Goal: Task Accomplishment & Management: Manage account settings

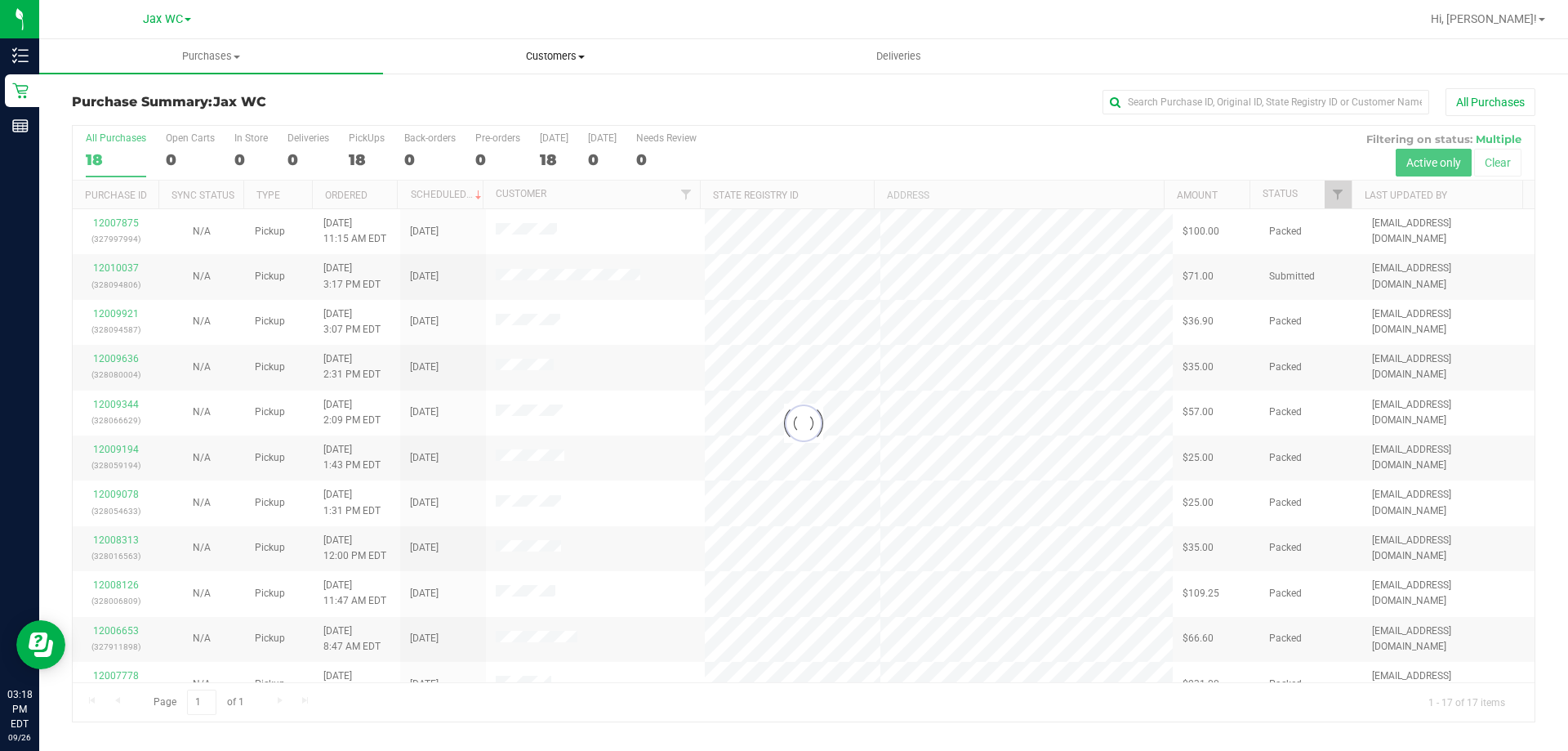
click at [585, 59] on span "Customers" at bounding box center [554, 56] width 342 height 14
click at [573, 89] on li "All customers" at bounding box center [554, 99] width 344 height 20
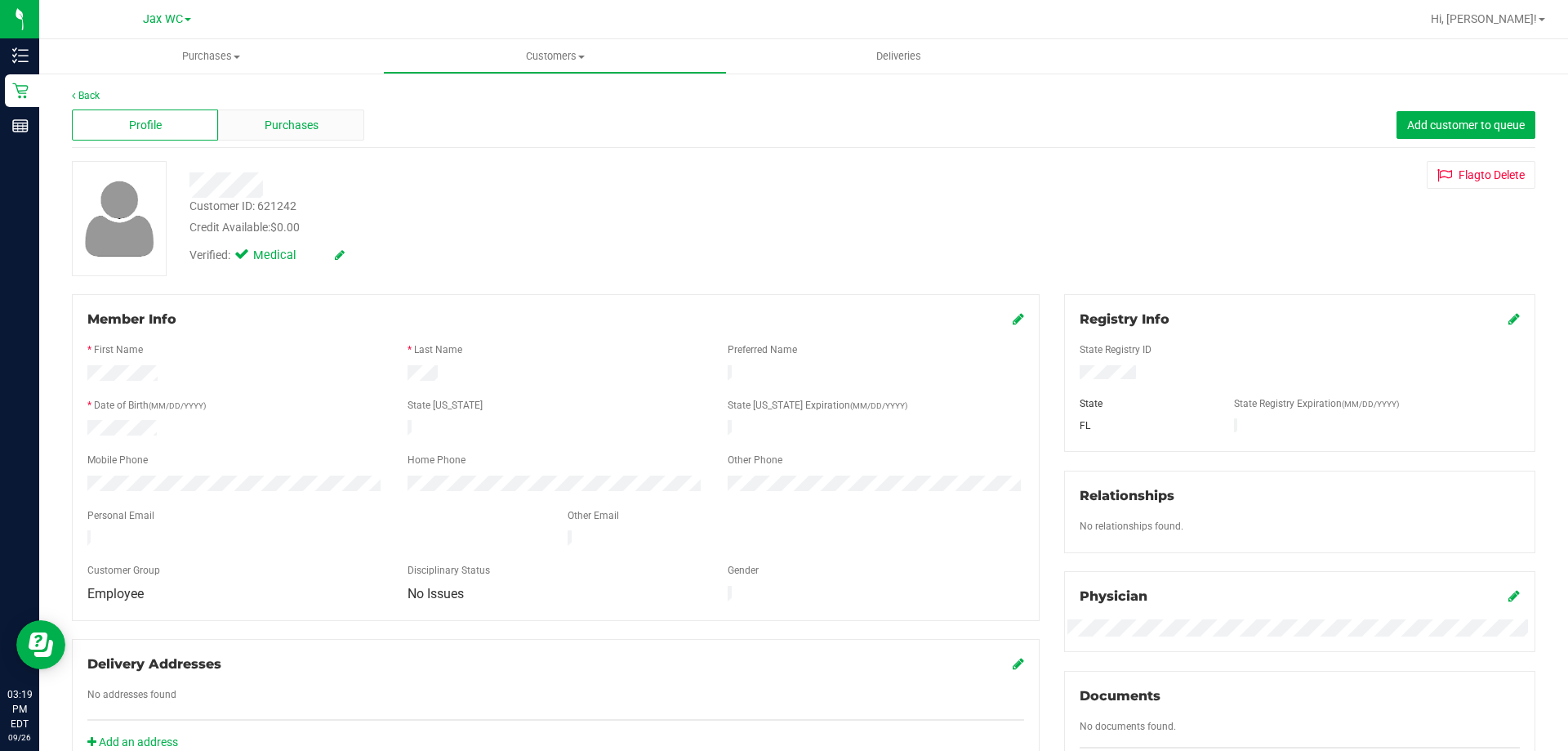
click at [304, 128] on span "Purchases" at bounding box center [291, 125] width 54 height 17
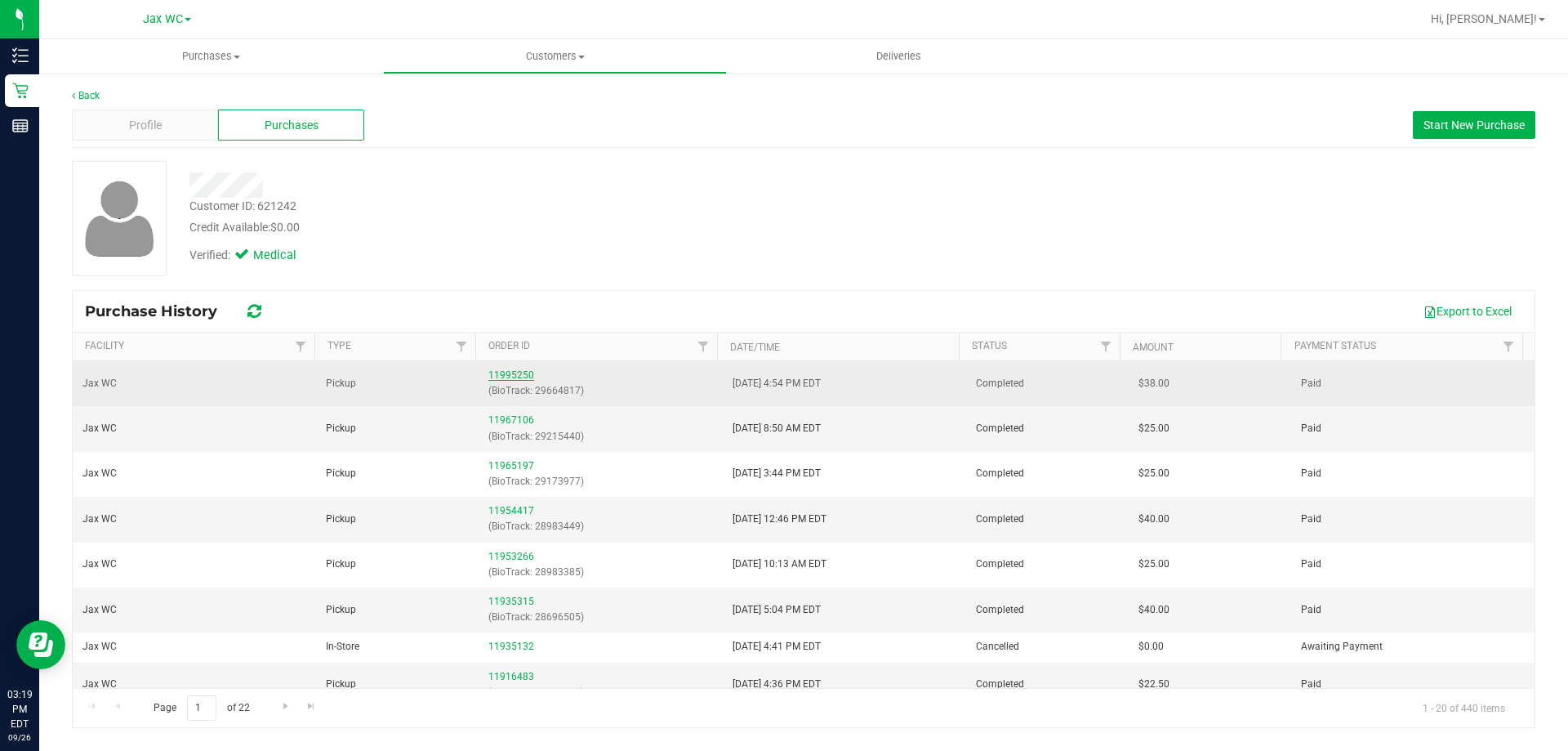
click at [520, 379] on link "11995250" at bounding box center [511, 374] width 46 height 11
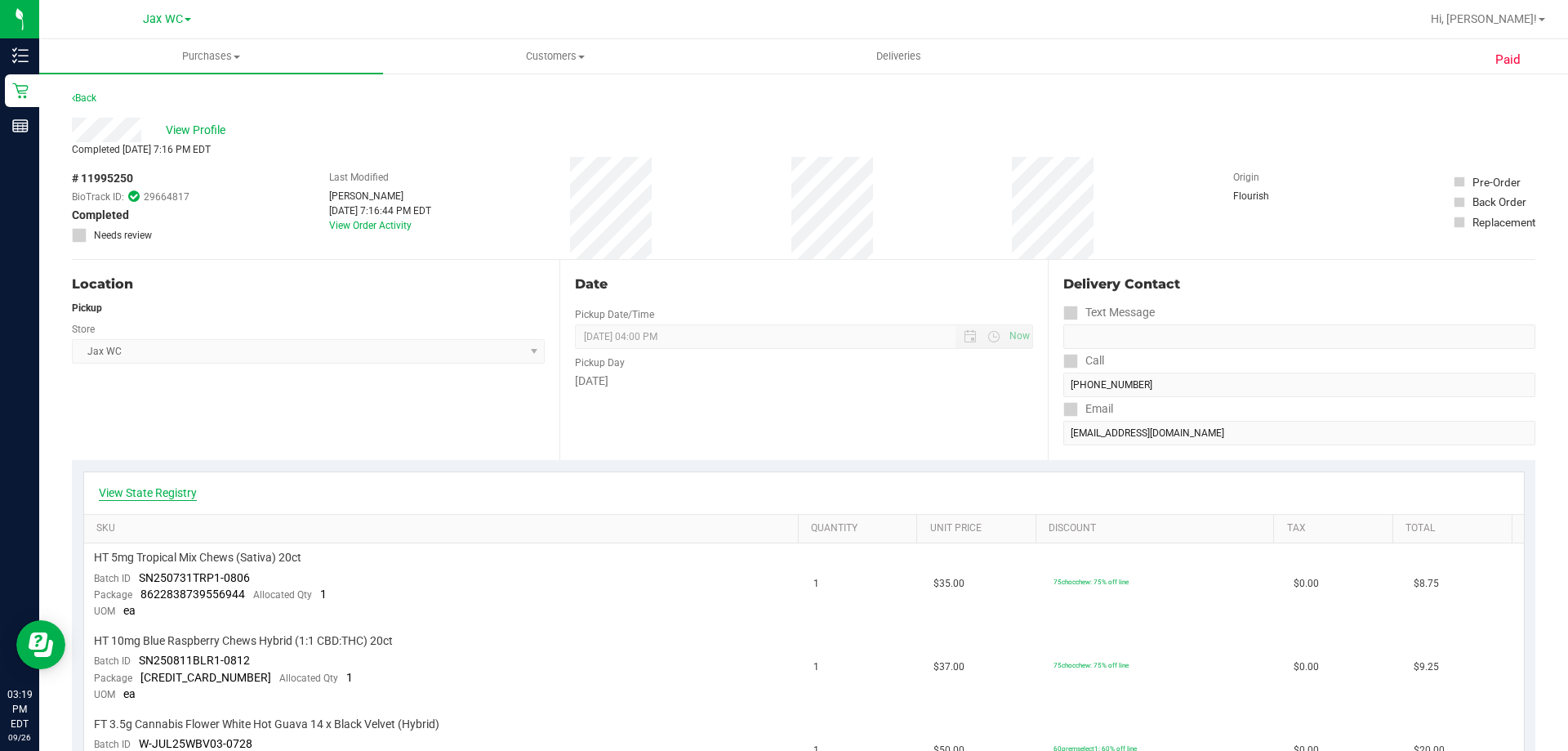
drag, startPoint x: 207, startPoint y: 493, endPoint x: 196, endPoint y: 493, distance: 11.0
click at [202, 493] on div "View State Registry" at bounding box center [804, 492] width 1410 height 16
click at [193, 494] on link "View State Registry" at bounding box center [147, 492] width 98 height 16
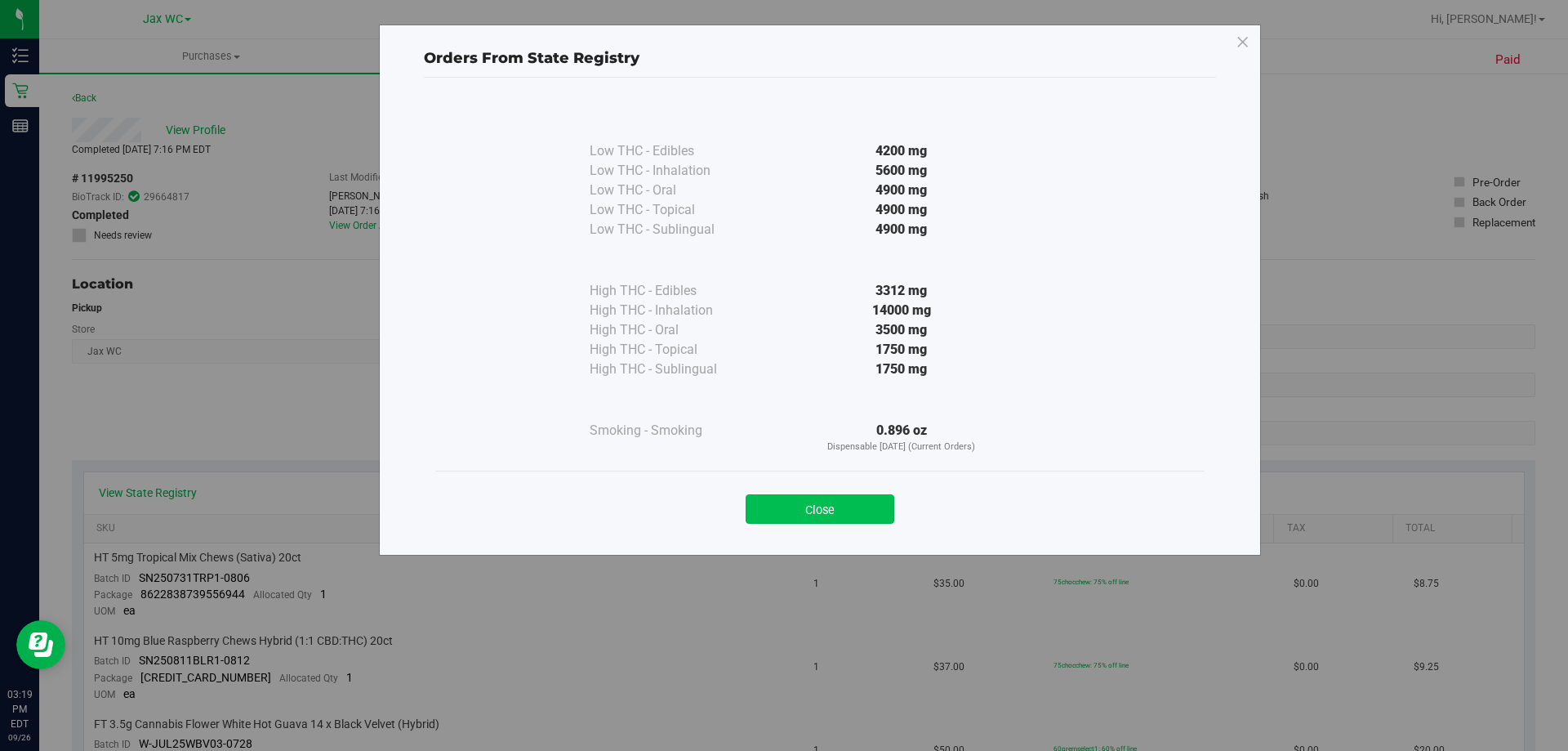
click at [883, 500] on button "Close" at bounding box center [820, 509] width 149 height 30
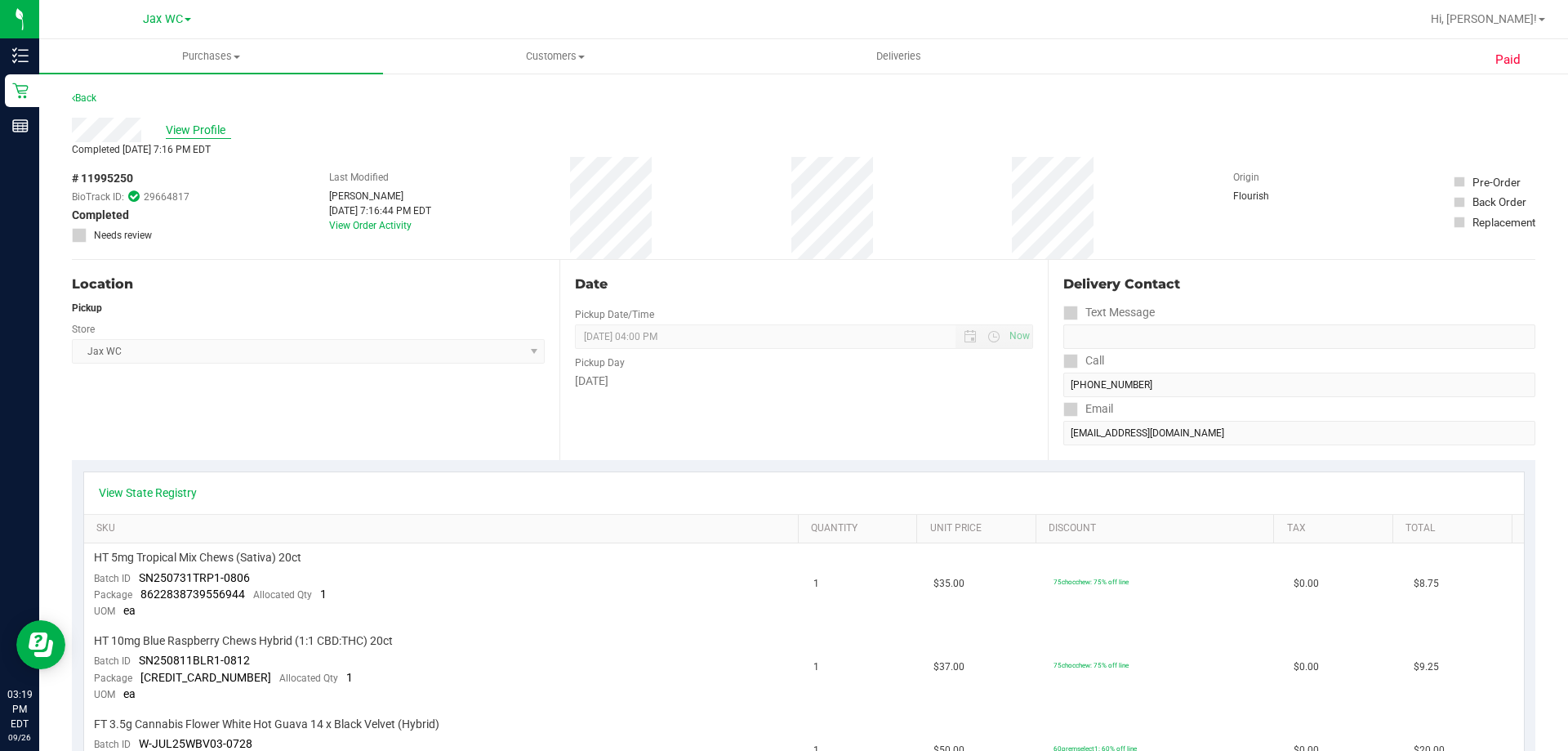
click at [169, 124] on span "View Profile" at bounding box center [198, 130] width 65 height 17
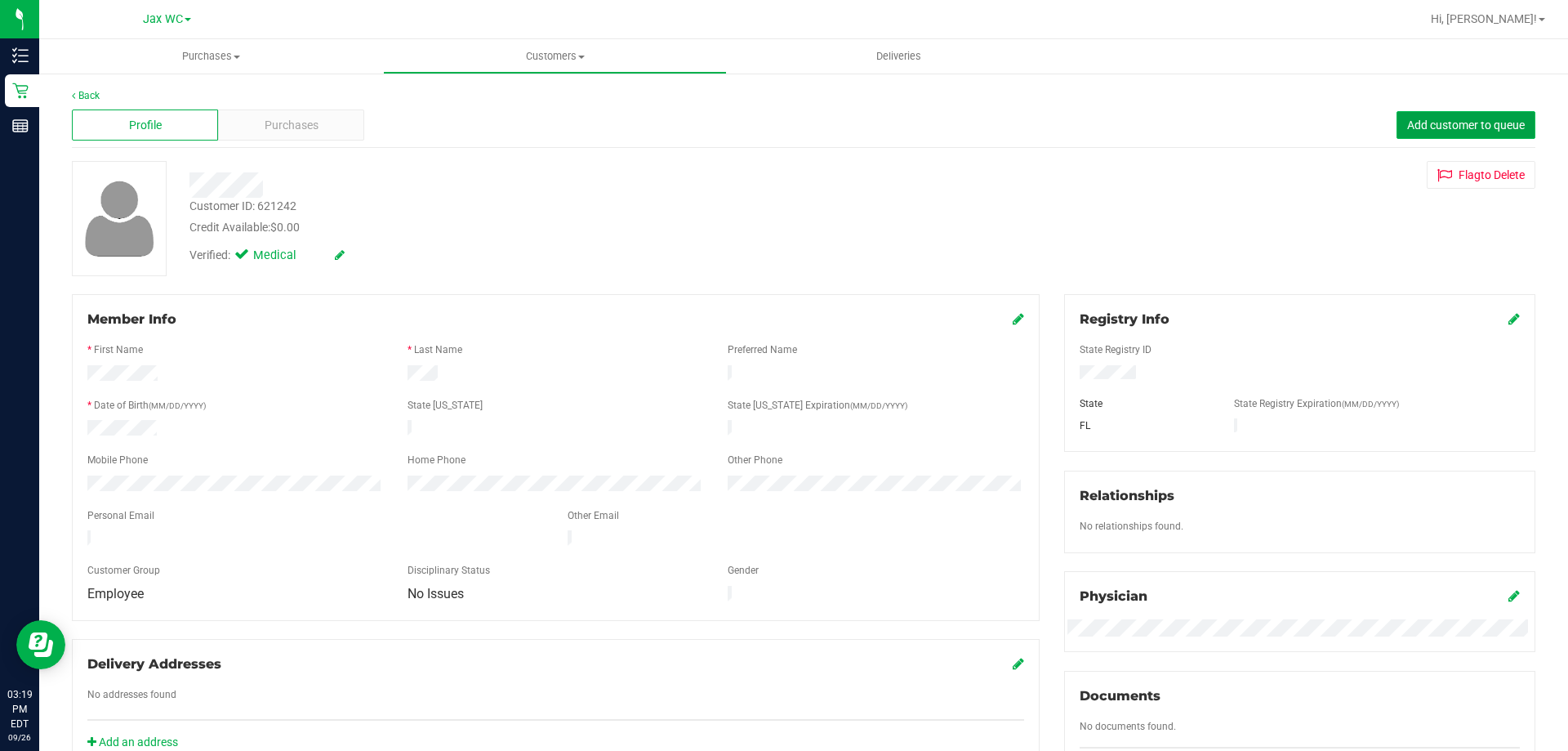
click at [1422, 126] on span "Add customer to queue" at bounding box center [1466, 124] width 117 height 13
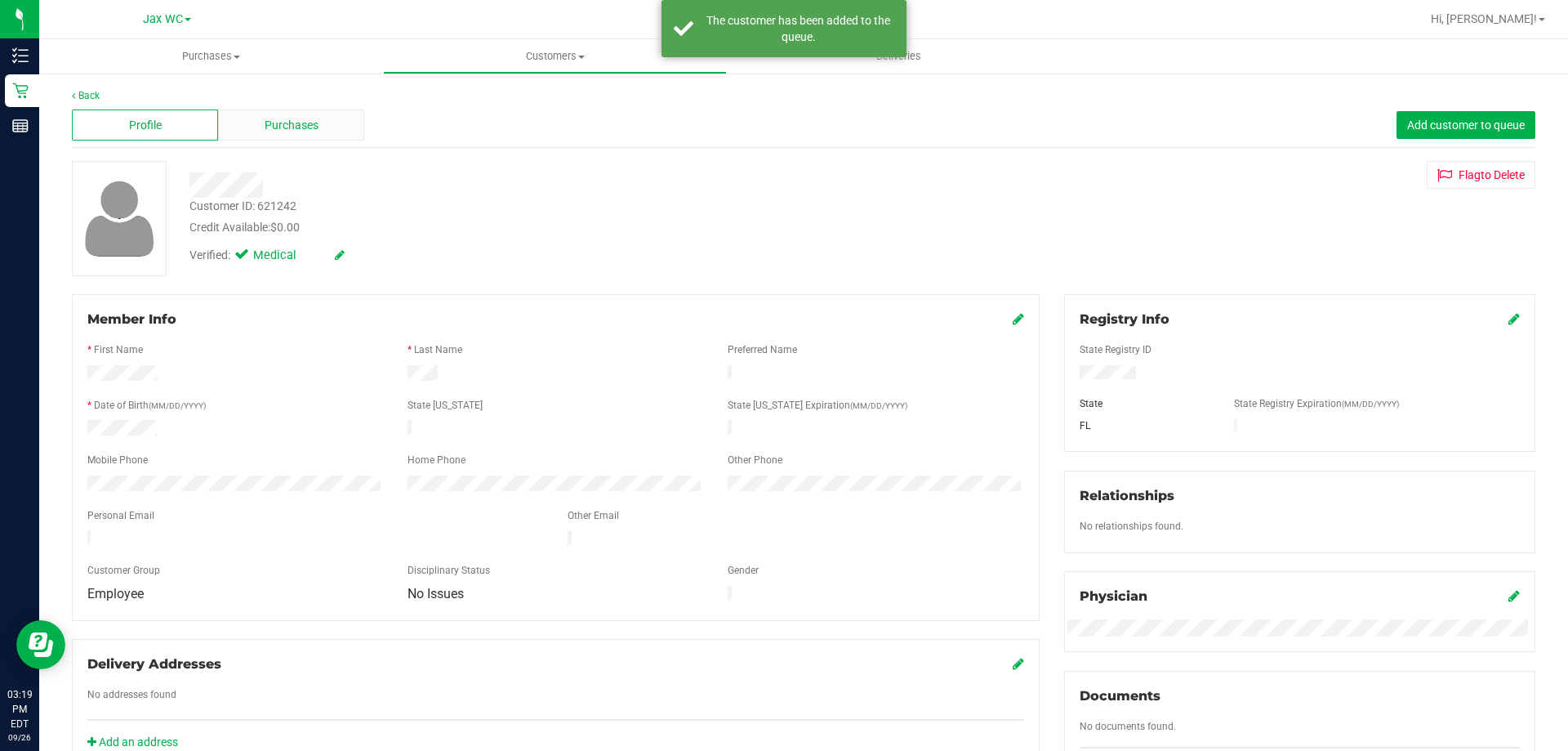
click at [285, 120] on span "Purchases" at bounding box center [291, 125] width 54 height 17
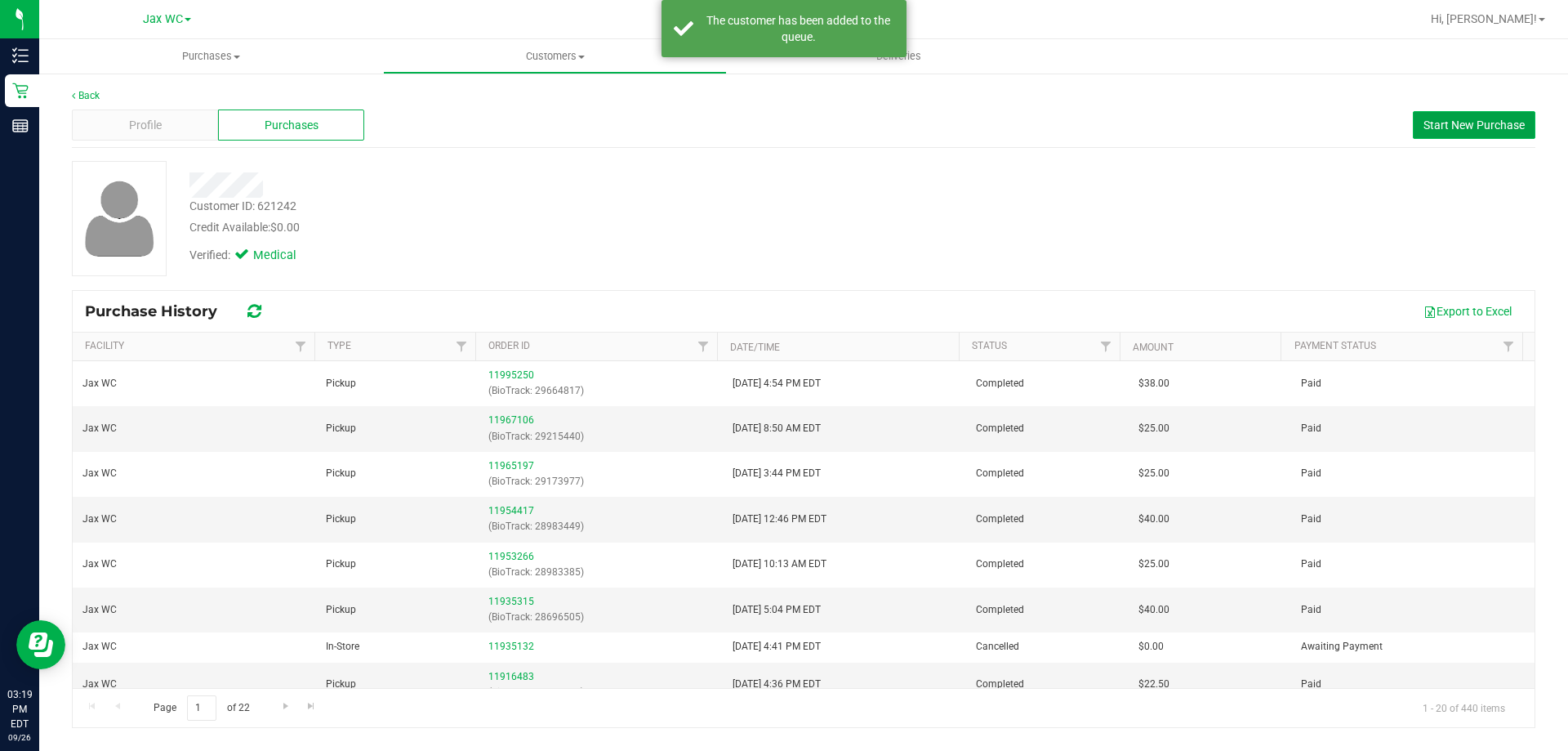
click at [1465, 123] on span "Start New Purchase" at bounding box center [1474, 124] width 101 height 13
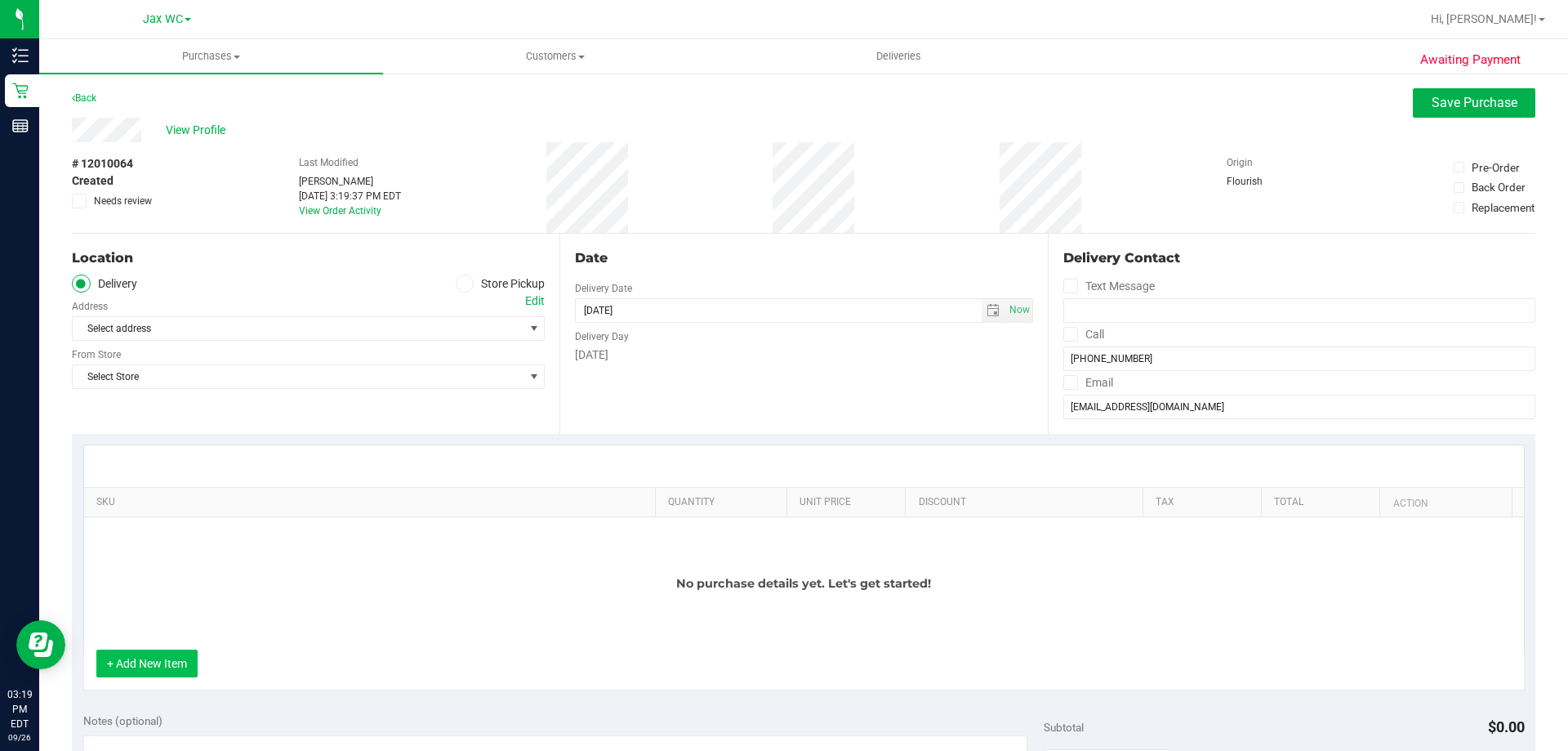
click at [160, 663] on button "+ Add New Item" at bounding box center [146, 663] width 101 height 28
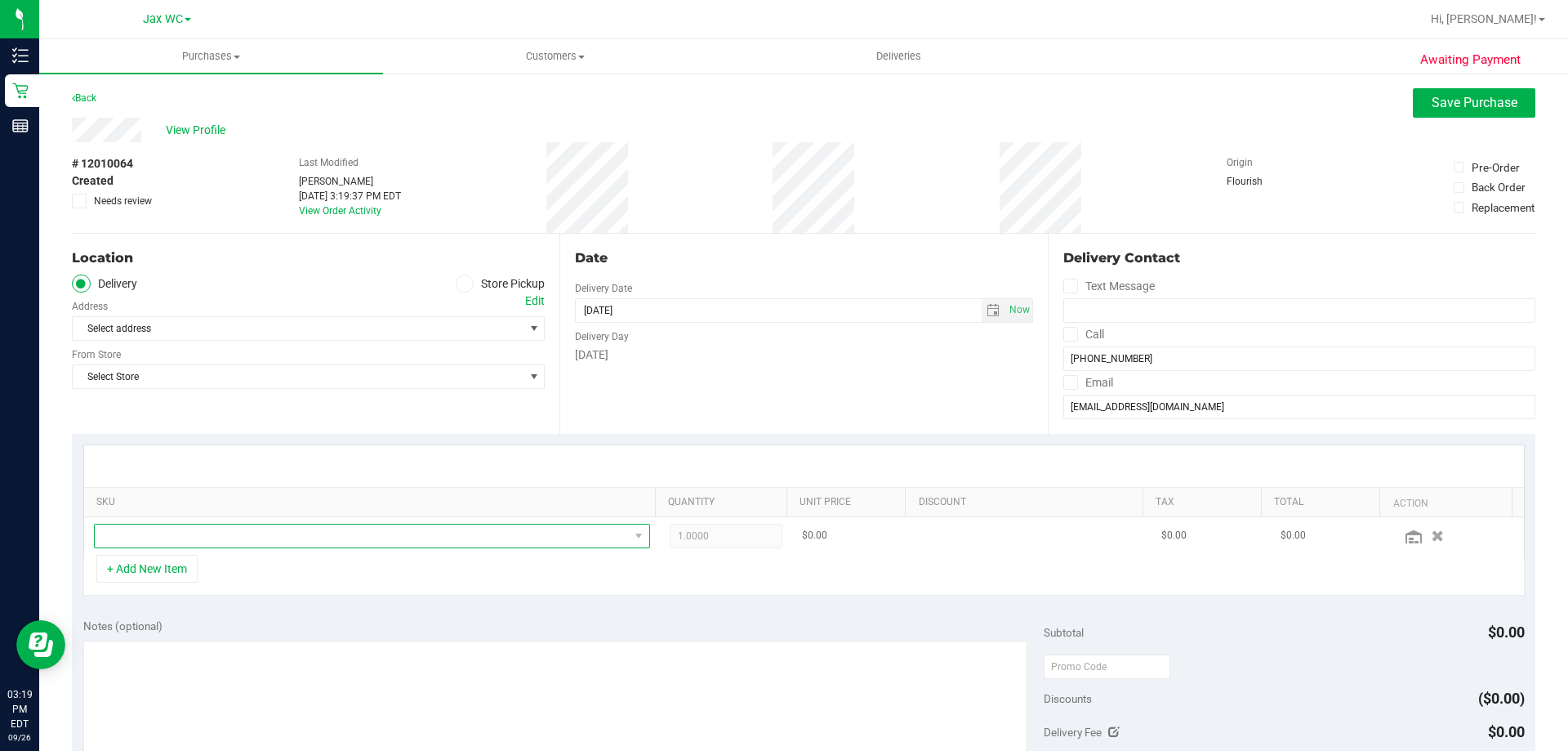
click at [253, 540] on span "NO DATA FOUND" at bounding box center [361, 536] width 534 height 23
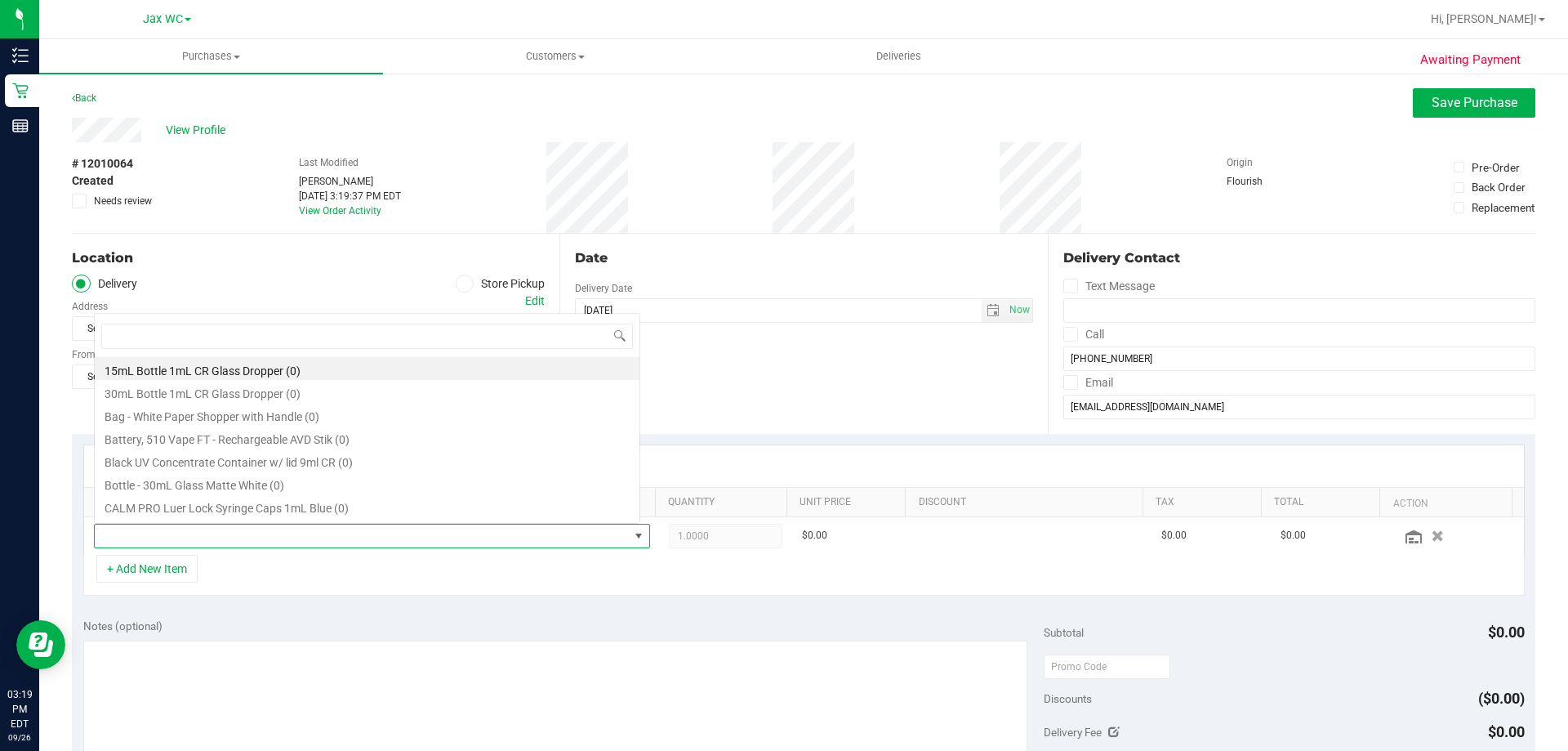
scroll to position [25, 542]
click at [754, 406] on div "Date Delivery Date [DATE] Now [DATE] 03:19 PM Now Delivery Day [DATE]" at bounding box center [803, 333] width 487 height 200
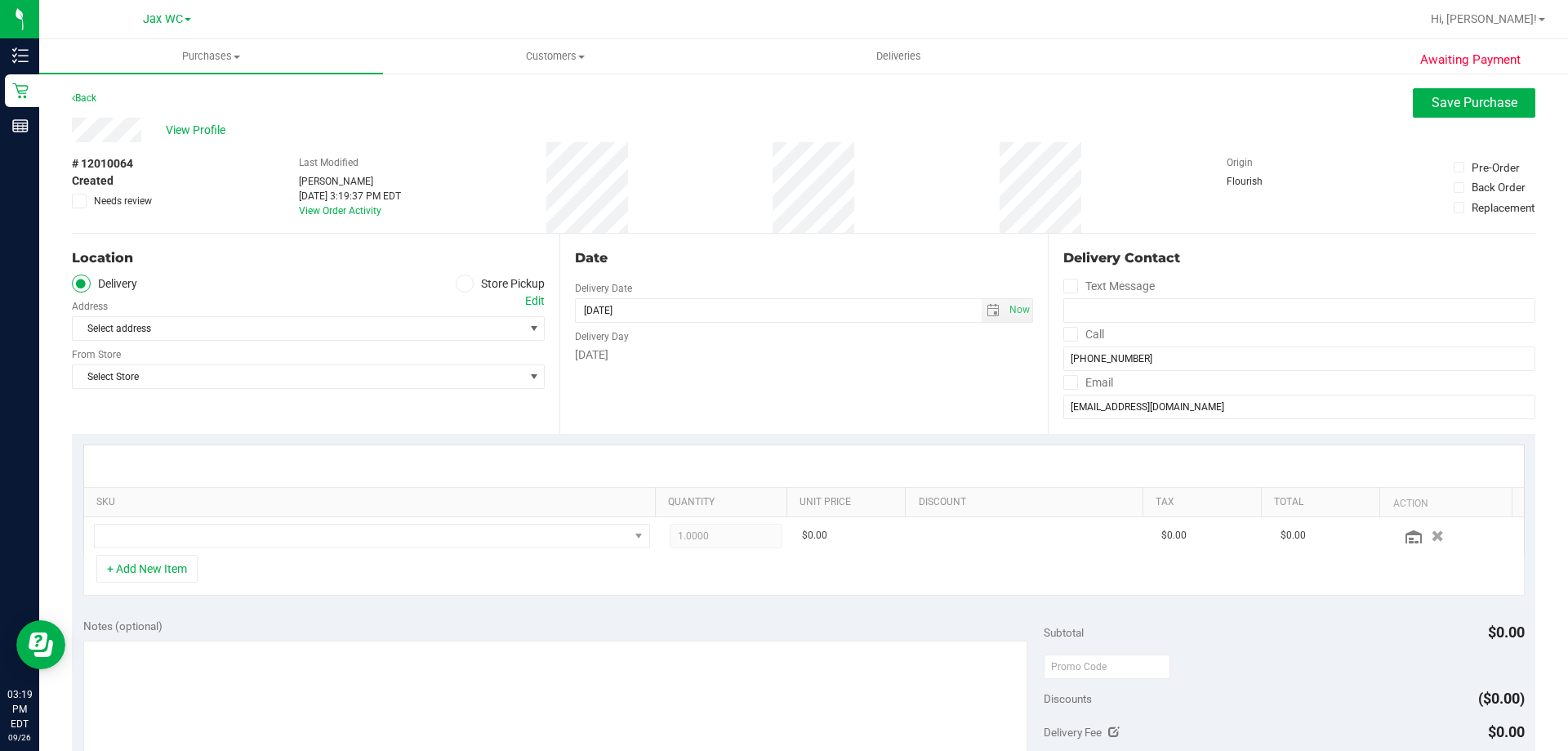
click at [456, 288] on span at bounding box center [465, 284] width 19 height 19
click at [0, 0] on input "Store Pickup" at bounding box center [0, 0] width 0 height 0
click at [398, 333] on span "Select Store" at bounding box center [298, 328] width 451 height 23
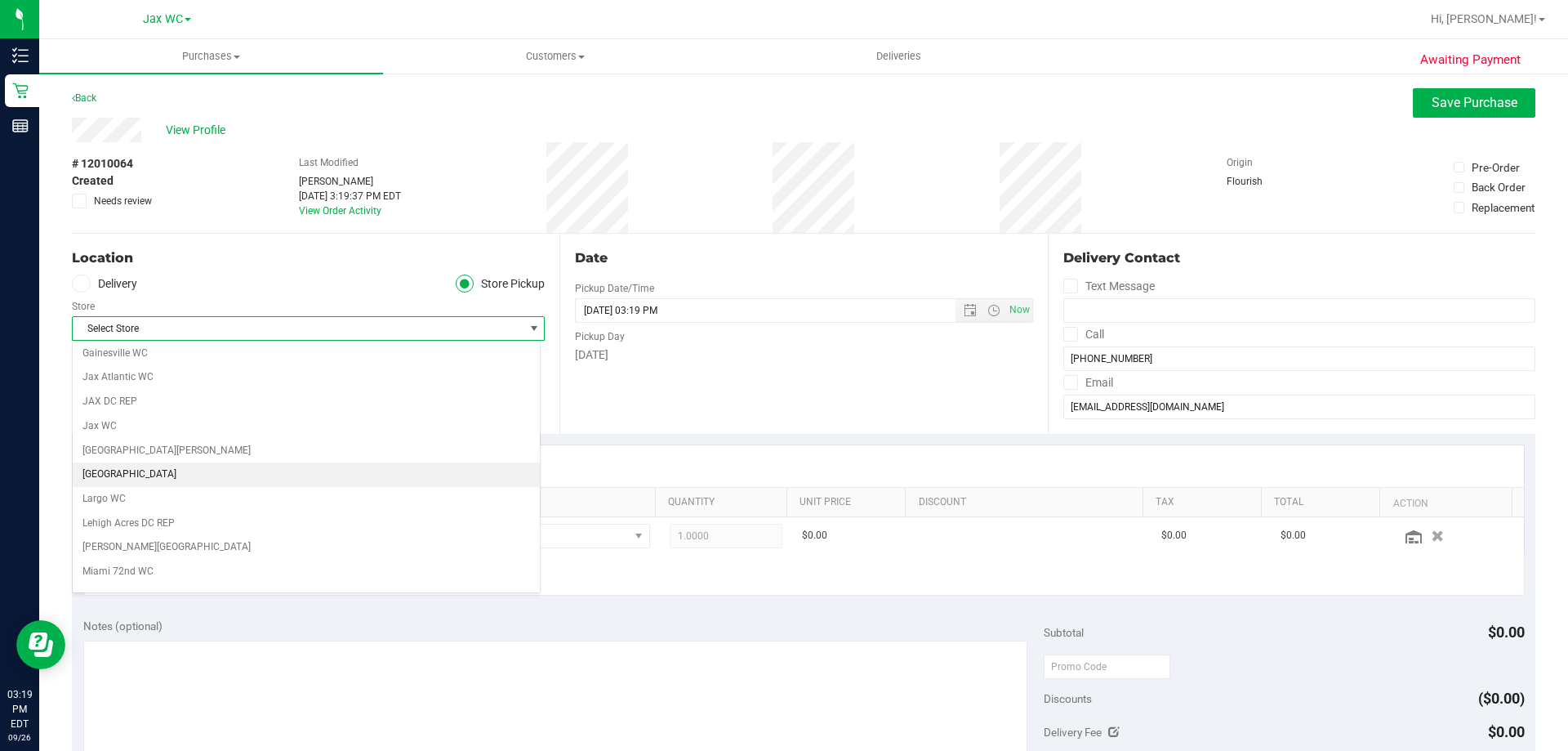
scroll to position [327, 0]
click at [128, 443] on li "Jax WC" at bounding box center [305, 442] width 467 height 25
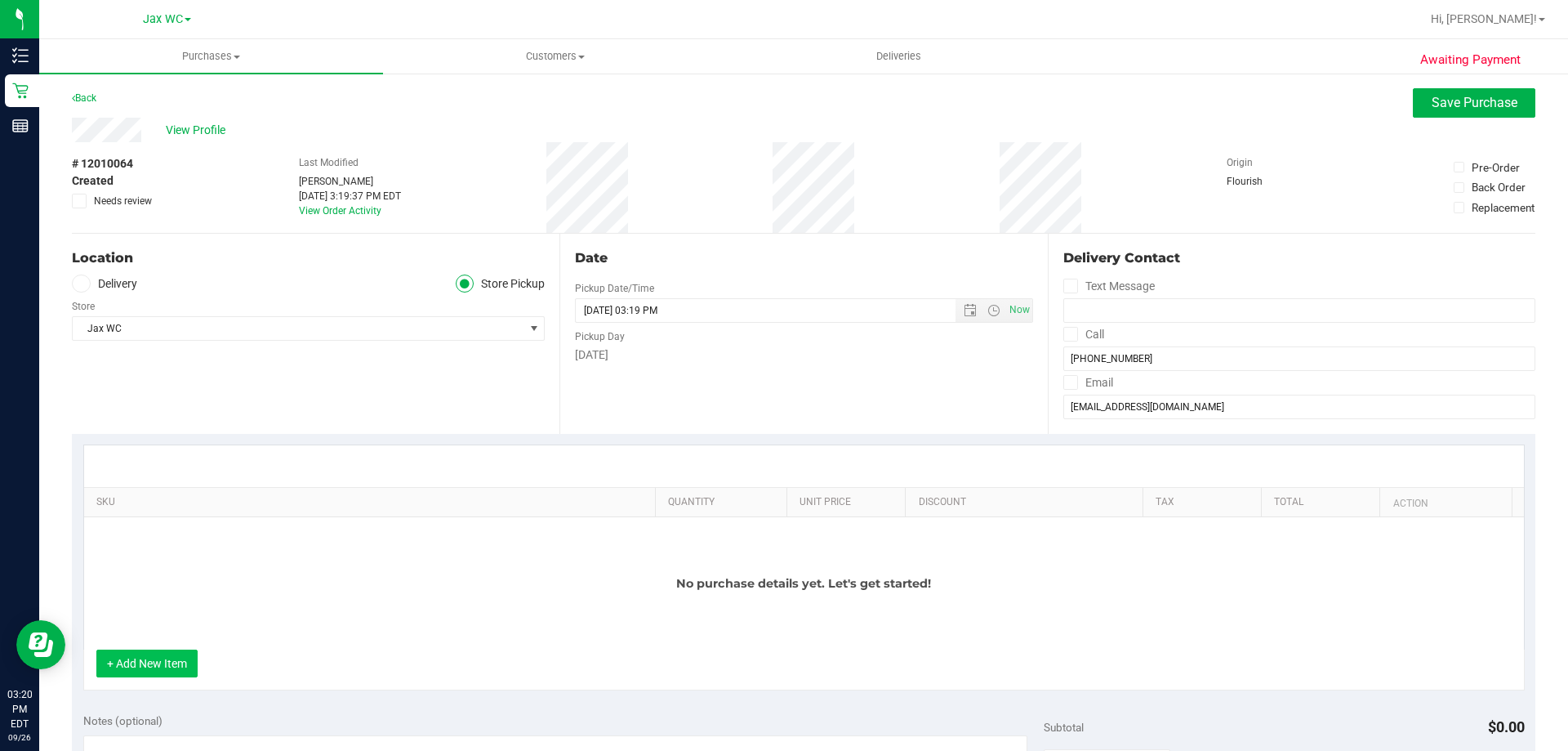
click at [154, 668] on button "+ Add New Item" at bounding box center [146, 663] width 101 height 28
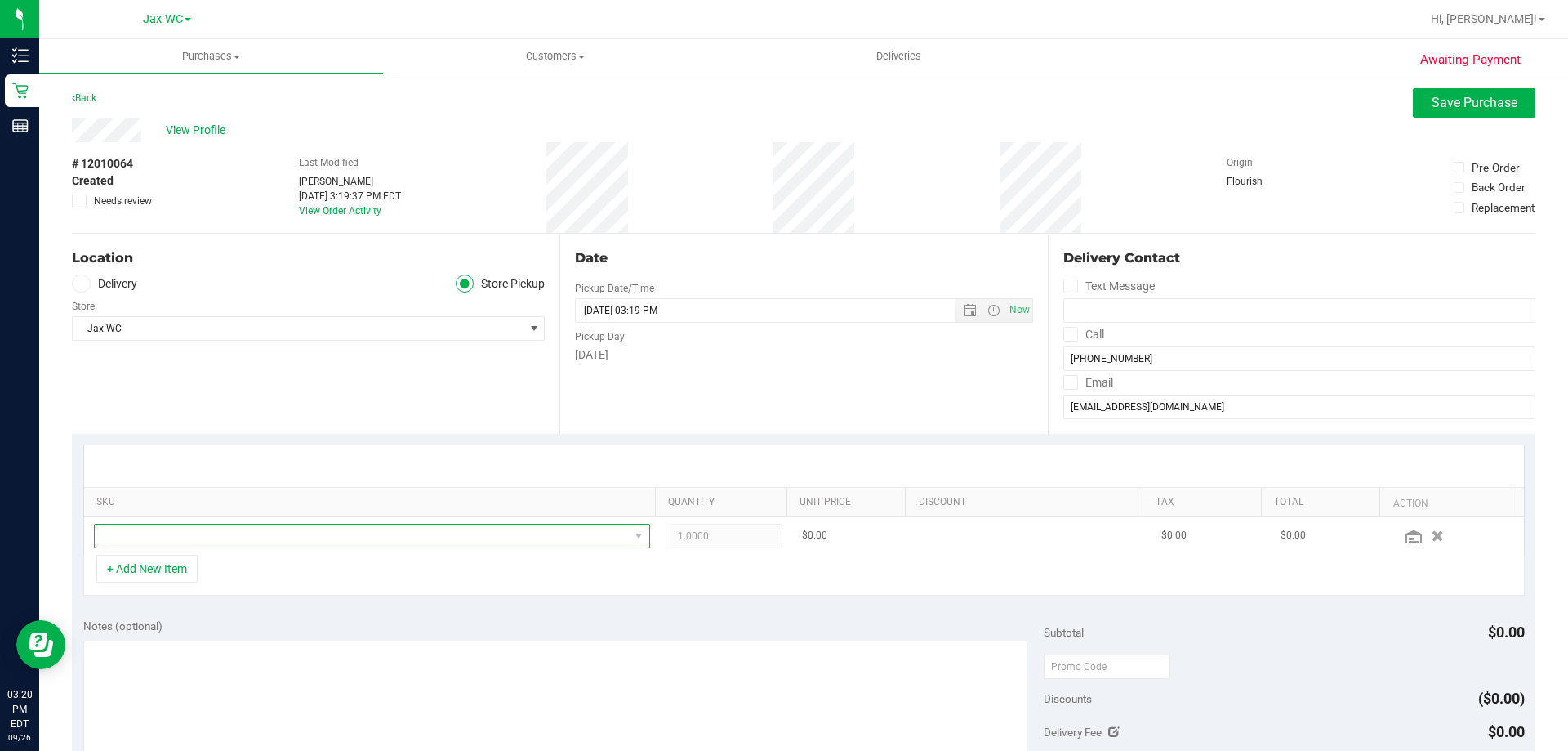
click at [530, 538] on span "NO DATA FOUND" at bounding box center [361, 536] width 534 height 23
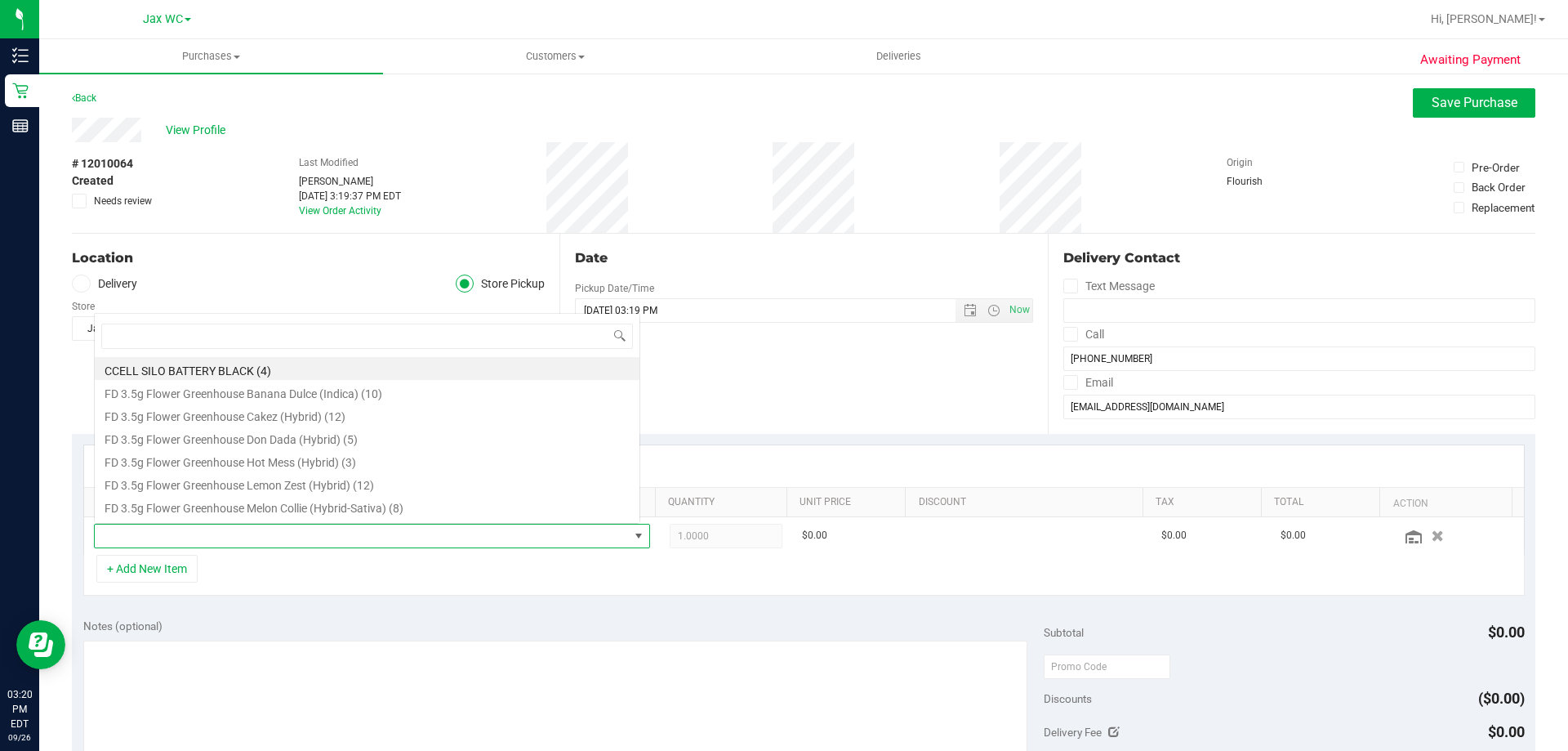
scroll to position [25, 542]
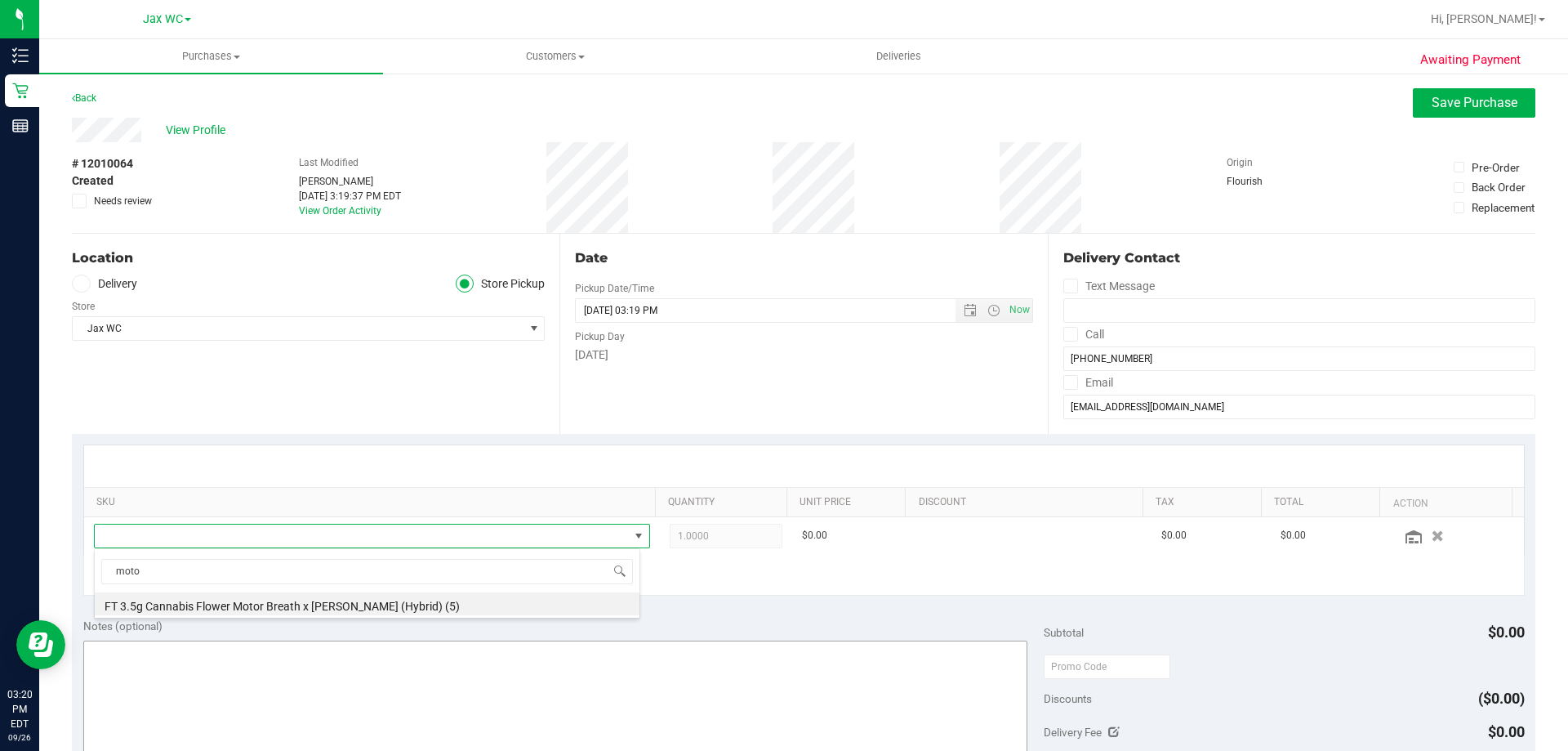
type input "moto"
click at [298, 697] on textarea at bounding box center [555, 719] width 945 height 156
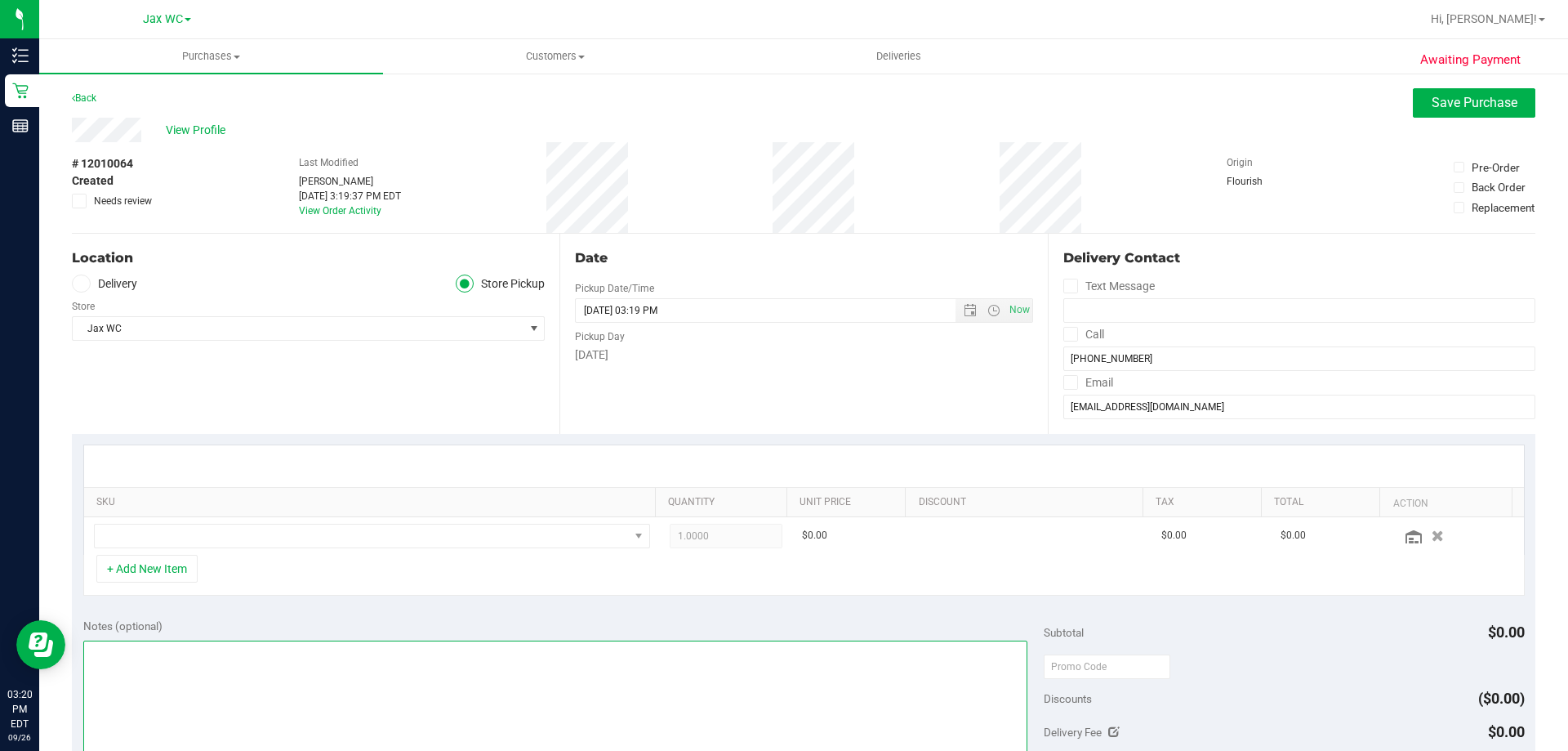
type textarea "m"
click at [347, 691] on textarea at bounding box center [555, 719] width 945 height 156
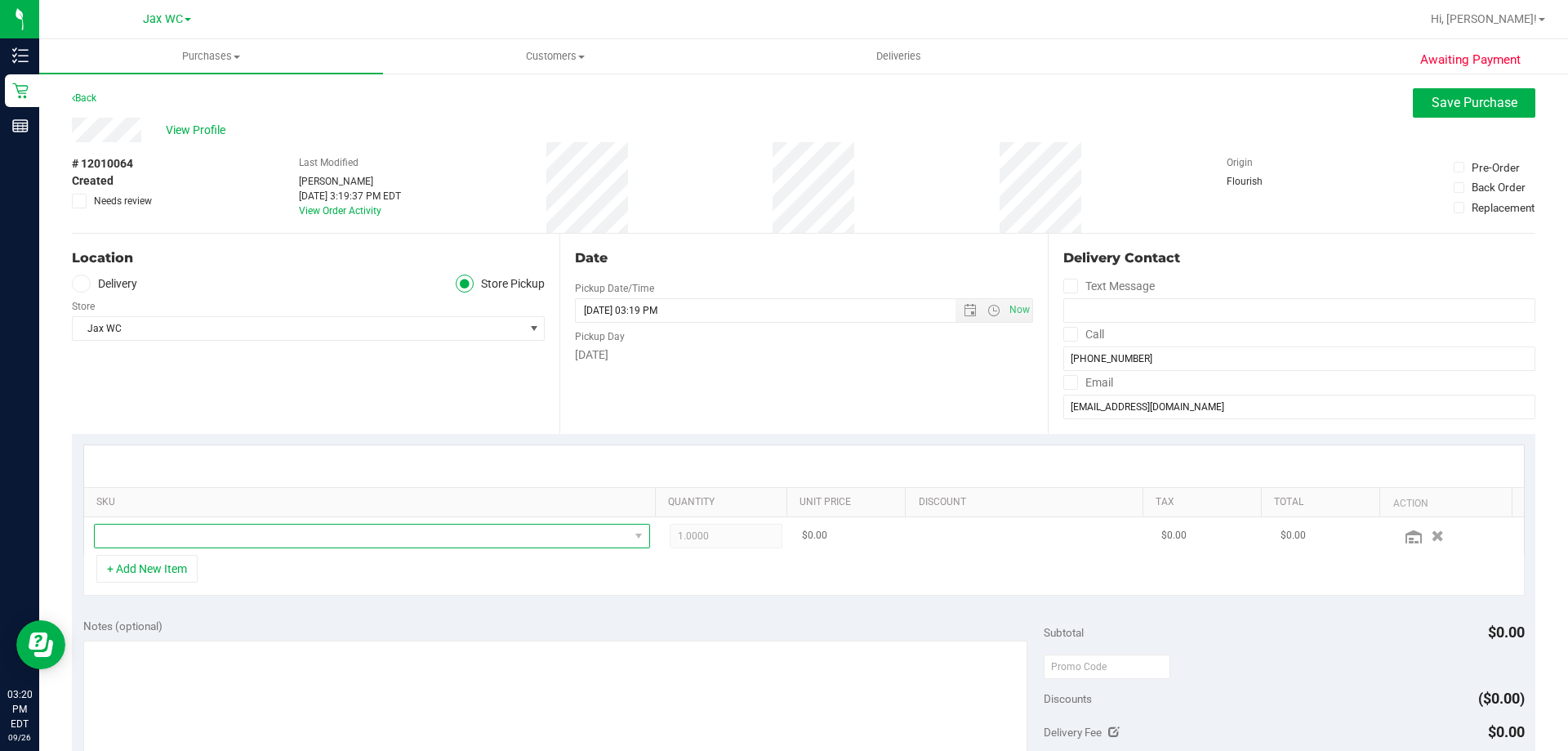
click at [252, 536] on span "NO DATA FOUND" at bounding box center [361, 536] width 534 height 23
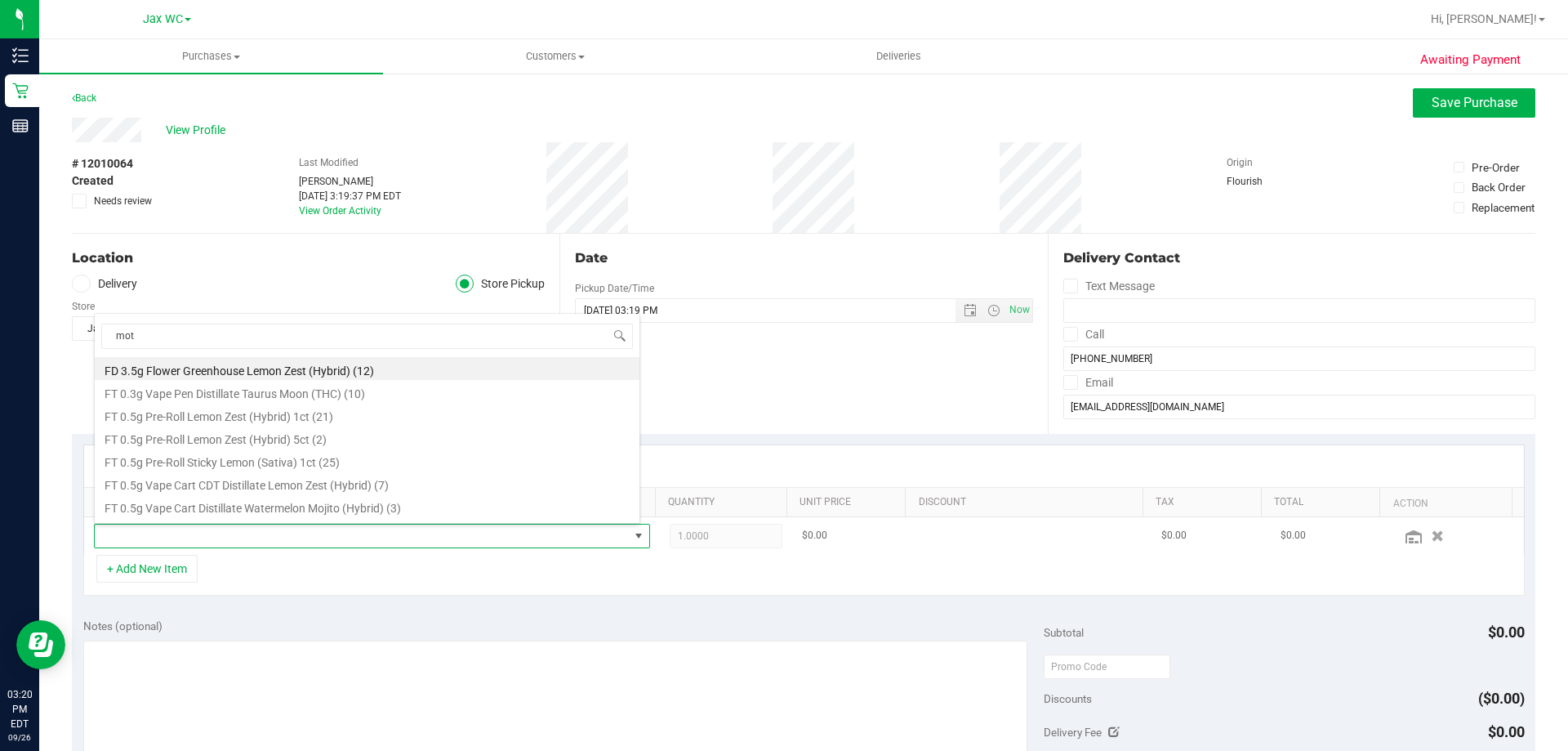
type input "moto"
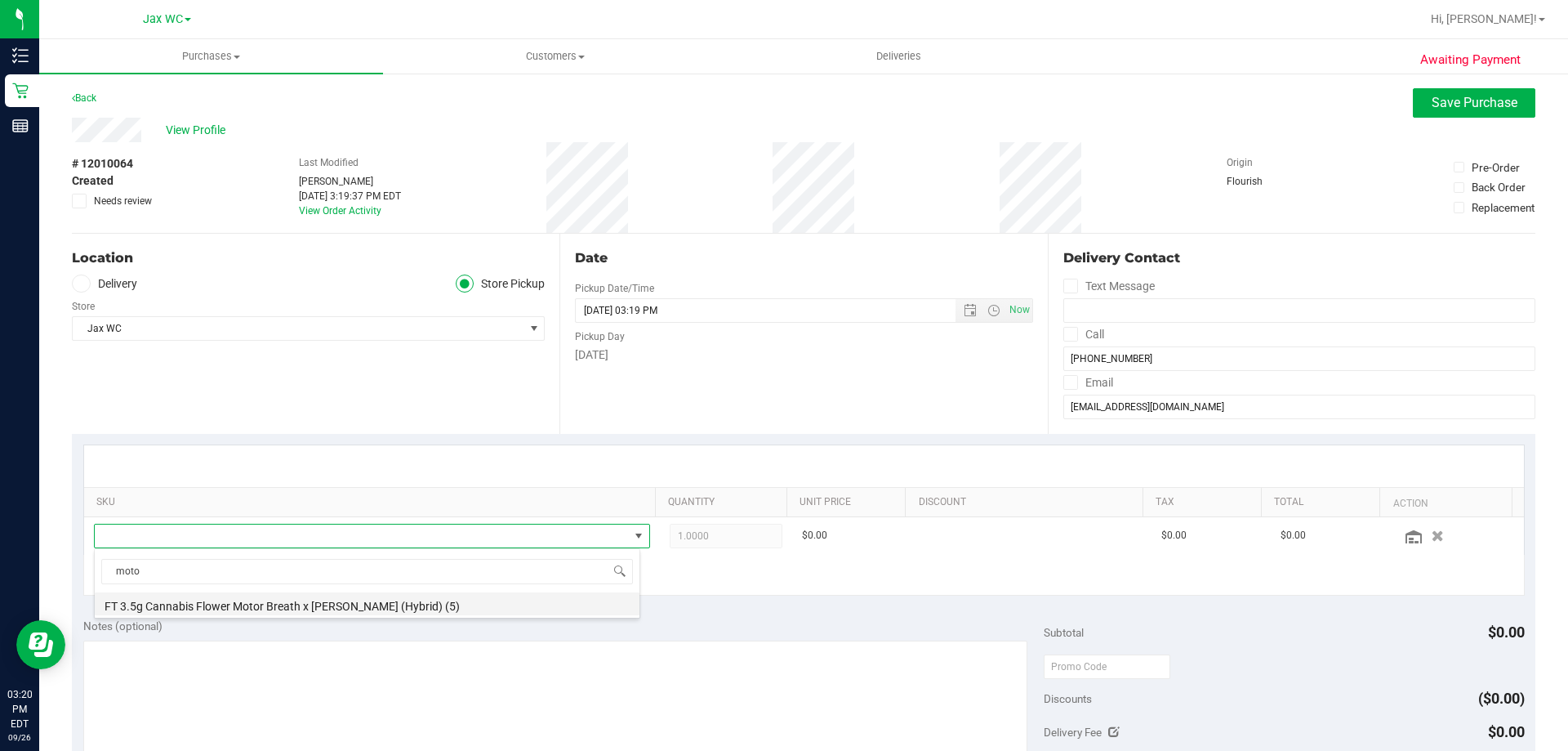
click at [509, 599] on li "FT 3.5g Cannabis Flower Motor Breath x [PERSON_NAME] (Hybrid) (5)" at bounding box center [366, 603] width 545 height 23
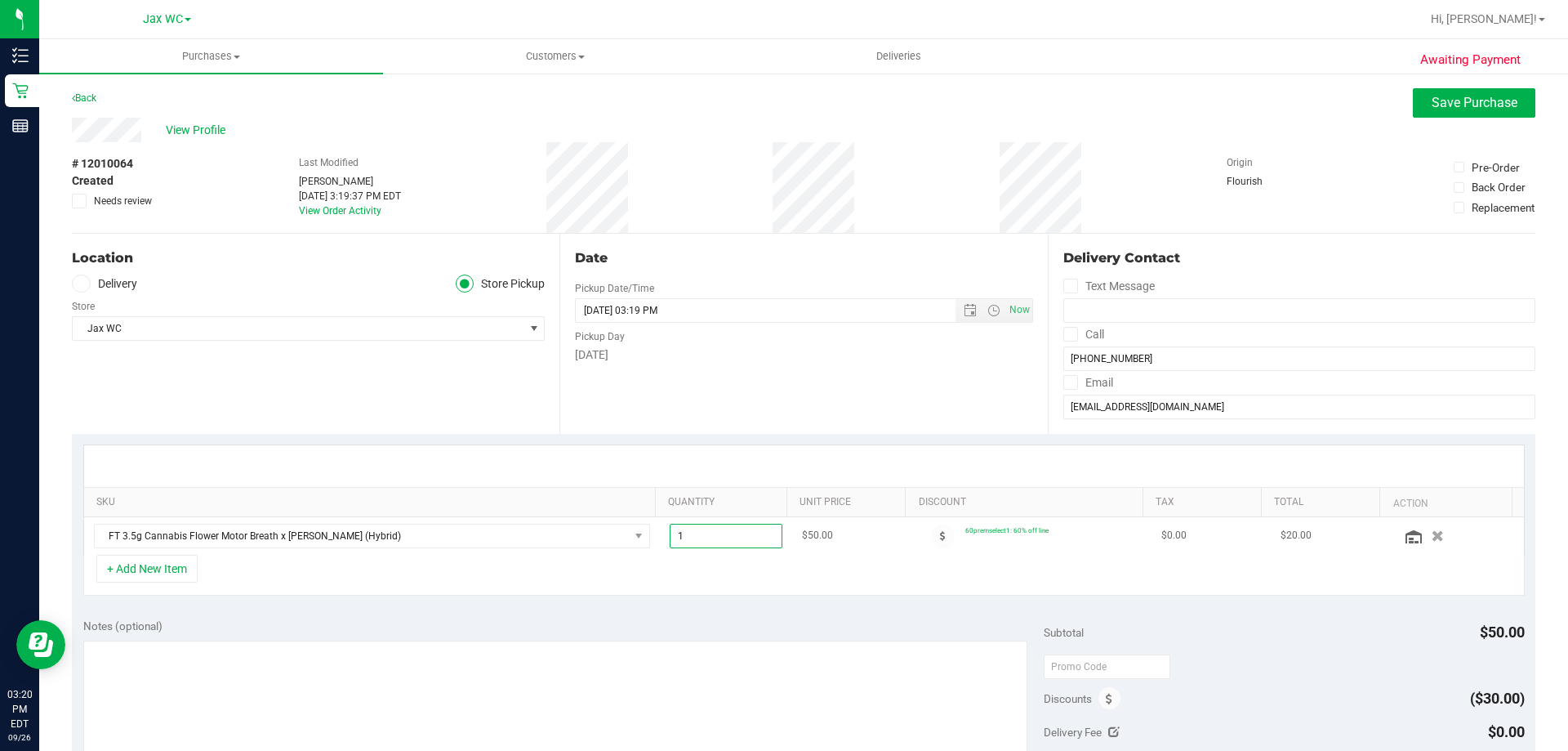
click at [716, 533] on span "1.00 1" at bounding box center [725, 536] width 113 height 25
click at [716, 533] on input "1" at bounding box center [726, 536] width 112 height 23
click at [785, 581] on div "+ Add New Item" at bounding box center [804, 575] width 1441 height 41
click at [747, 540] on span "1.00 1" at bounding box center [725, 536] width 113 height 25
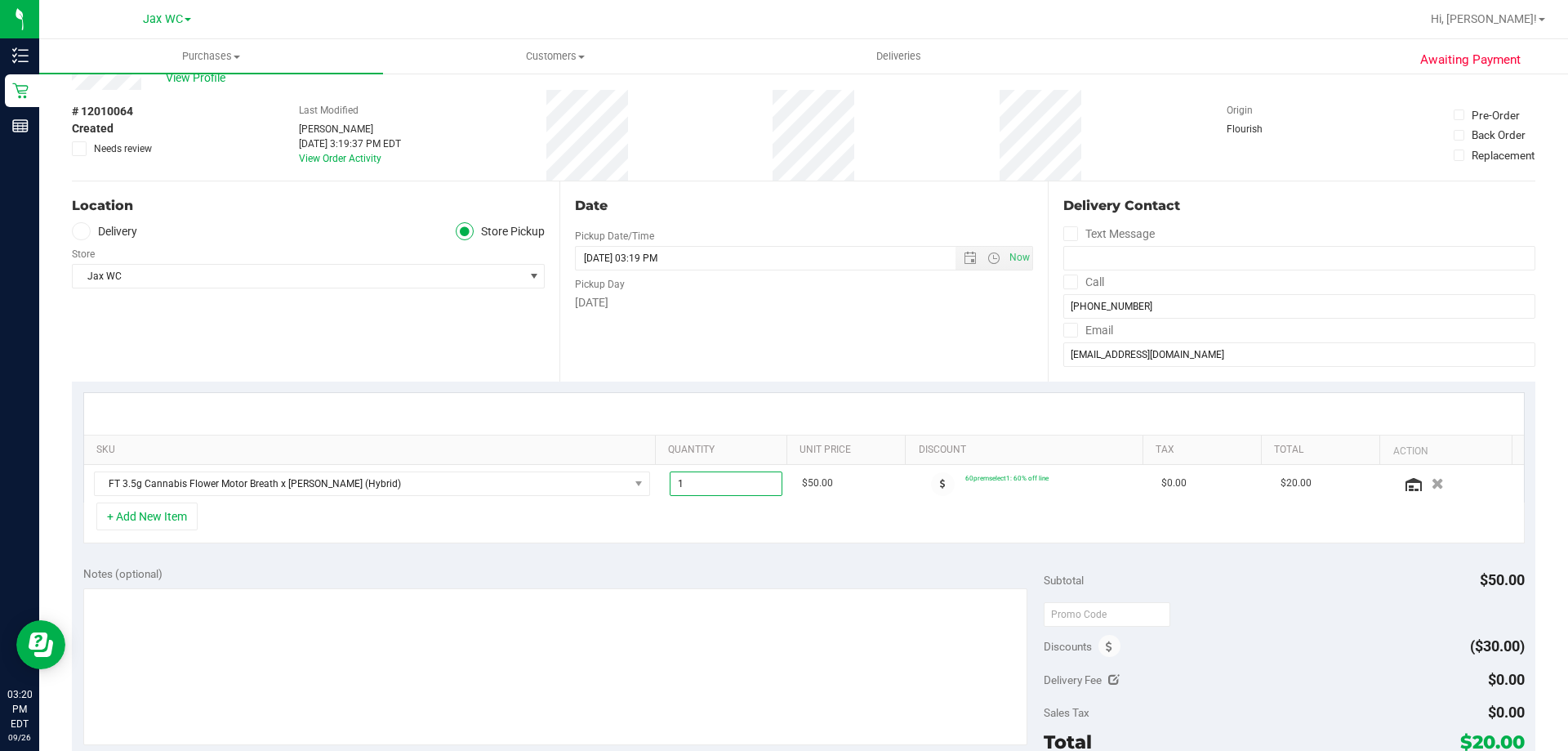
scroll to position [82, 0]
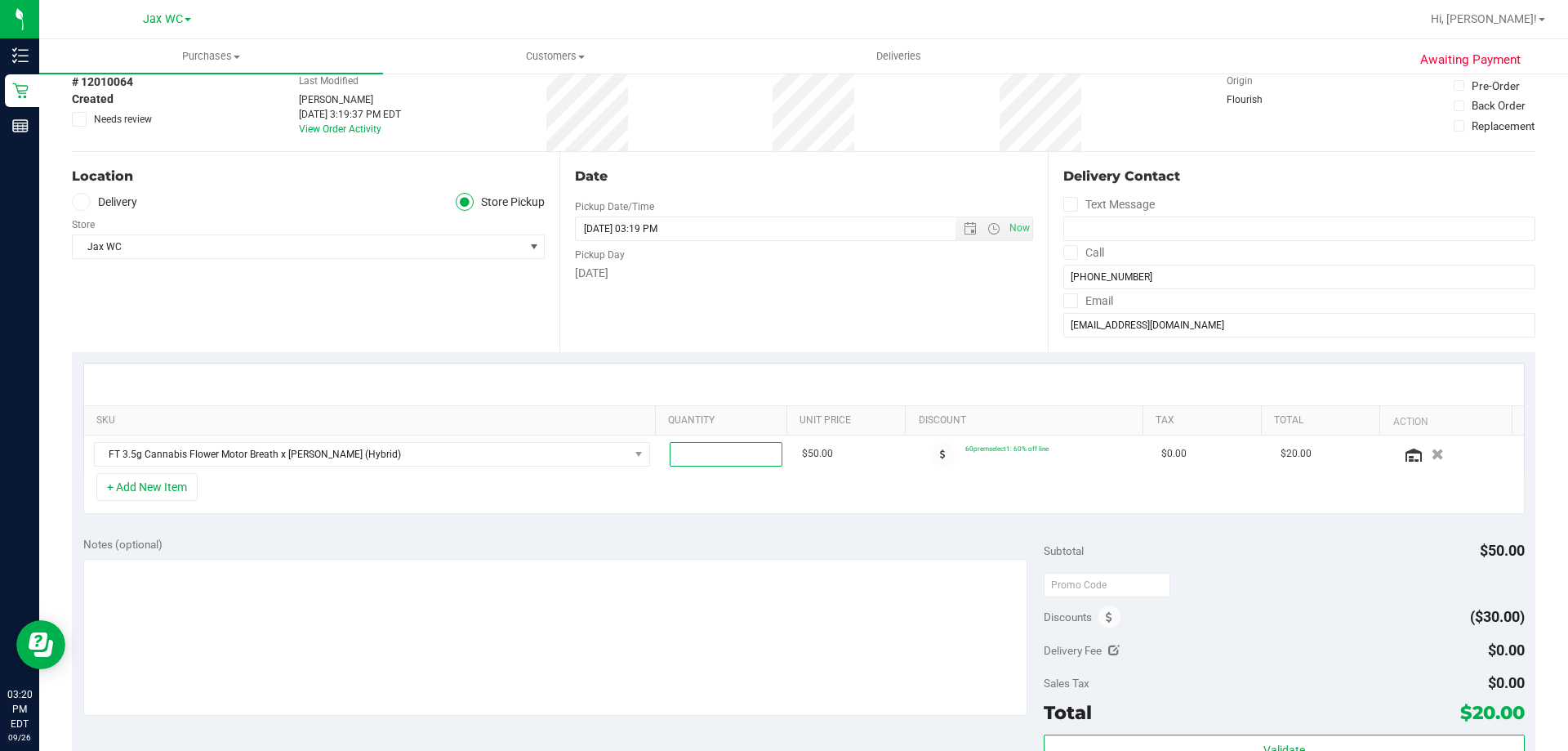
type input "2"
type input "2.00"
click at [651, 304] on div "Date Pickup Date/Time [DATE] Now [DATE] 03:19 PM Now Pickup Day [DATE]" at bounding box center [803, 252] width 487 height 200
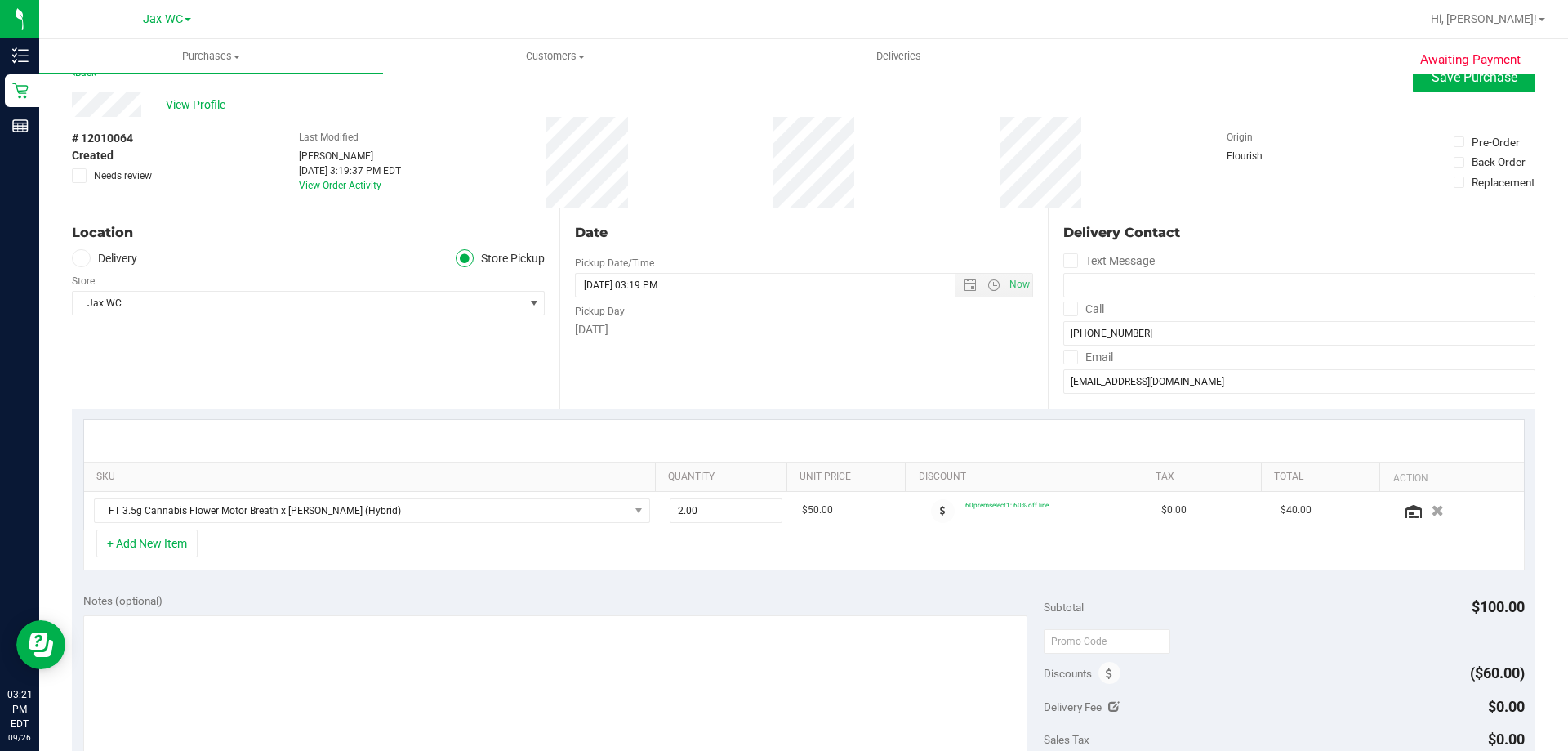
scroll to position [0, 0]
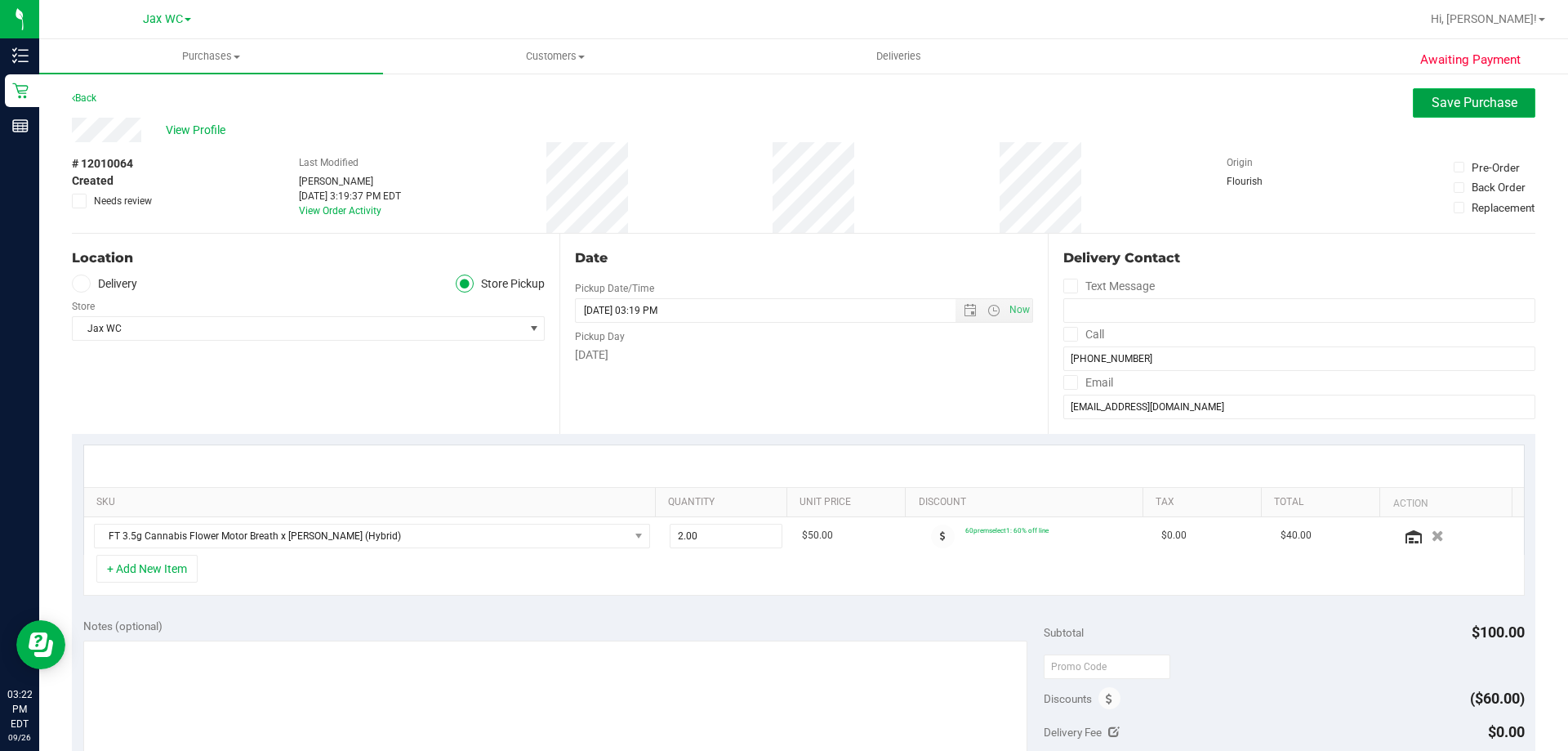
click at [1491, 101] on span "Save Purchase" at bounding box center [1474, 102] width 86 height 15
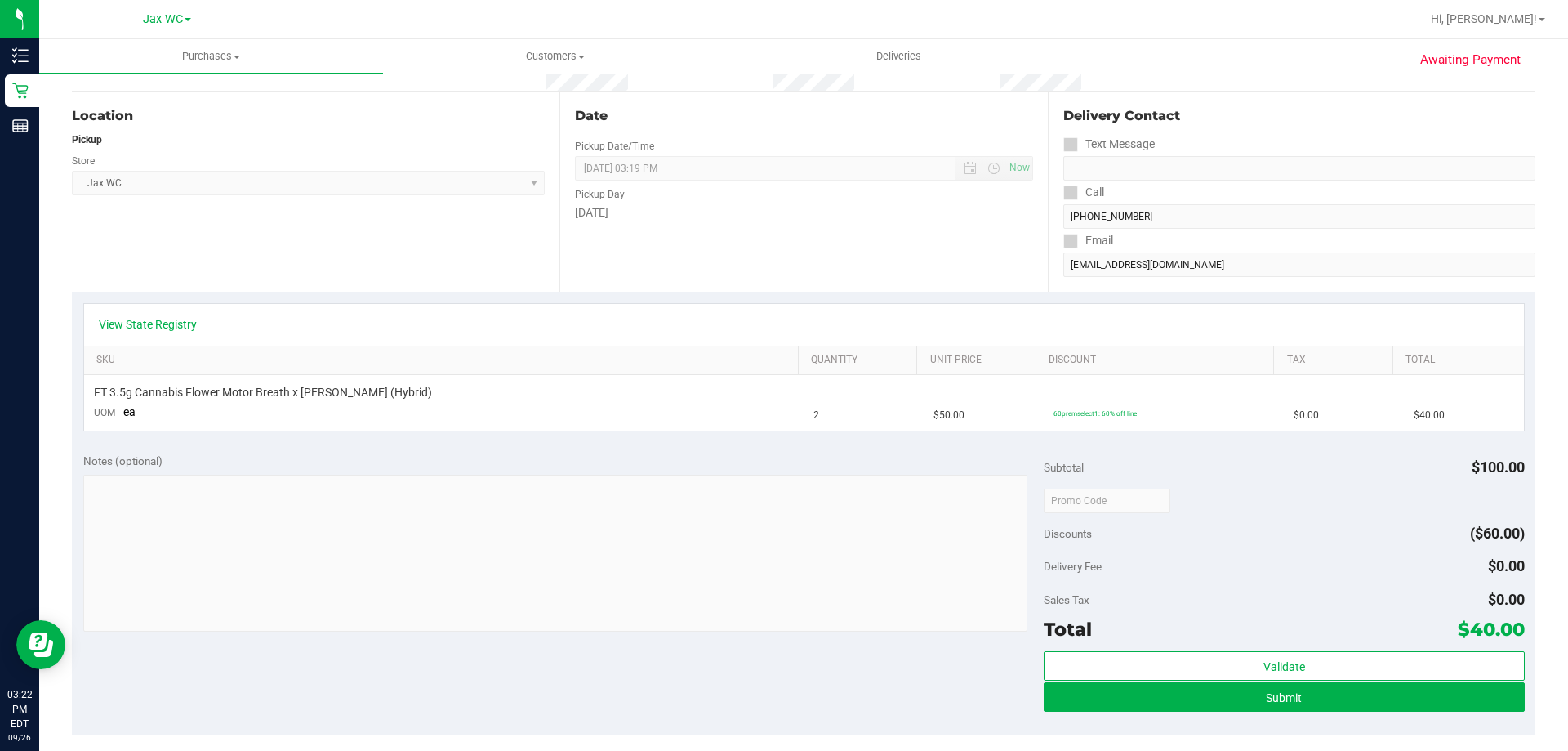
scroll to position [408, 0]
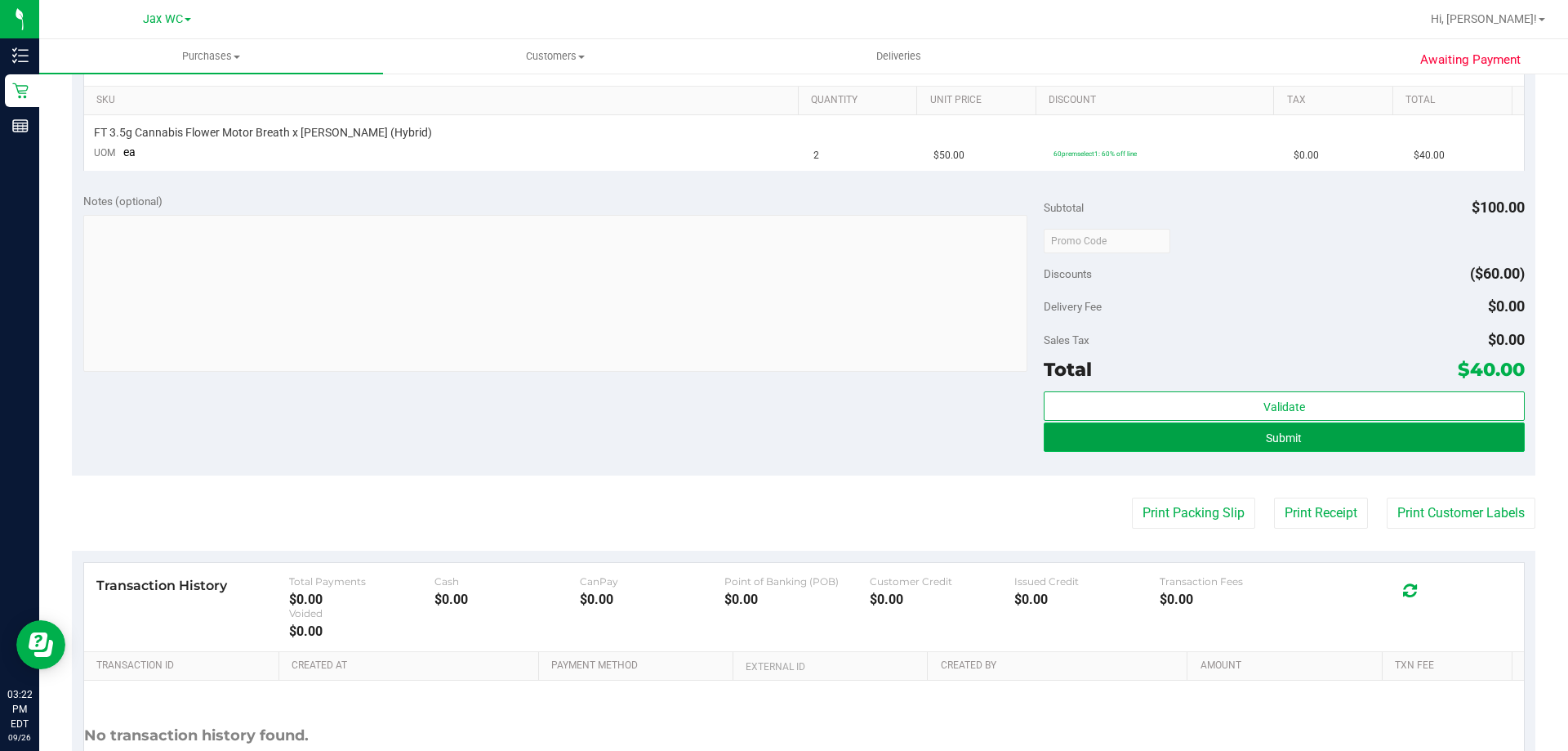
click at [1265, 432] on span "Submit" at bounding box center [1283, 437] width 36 height 13
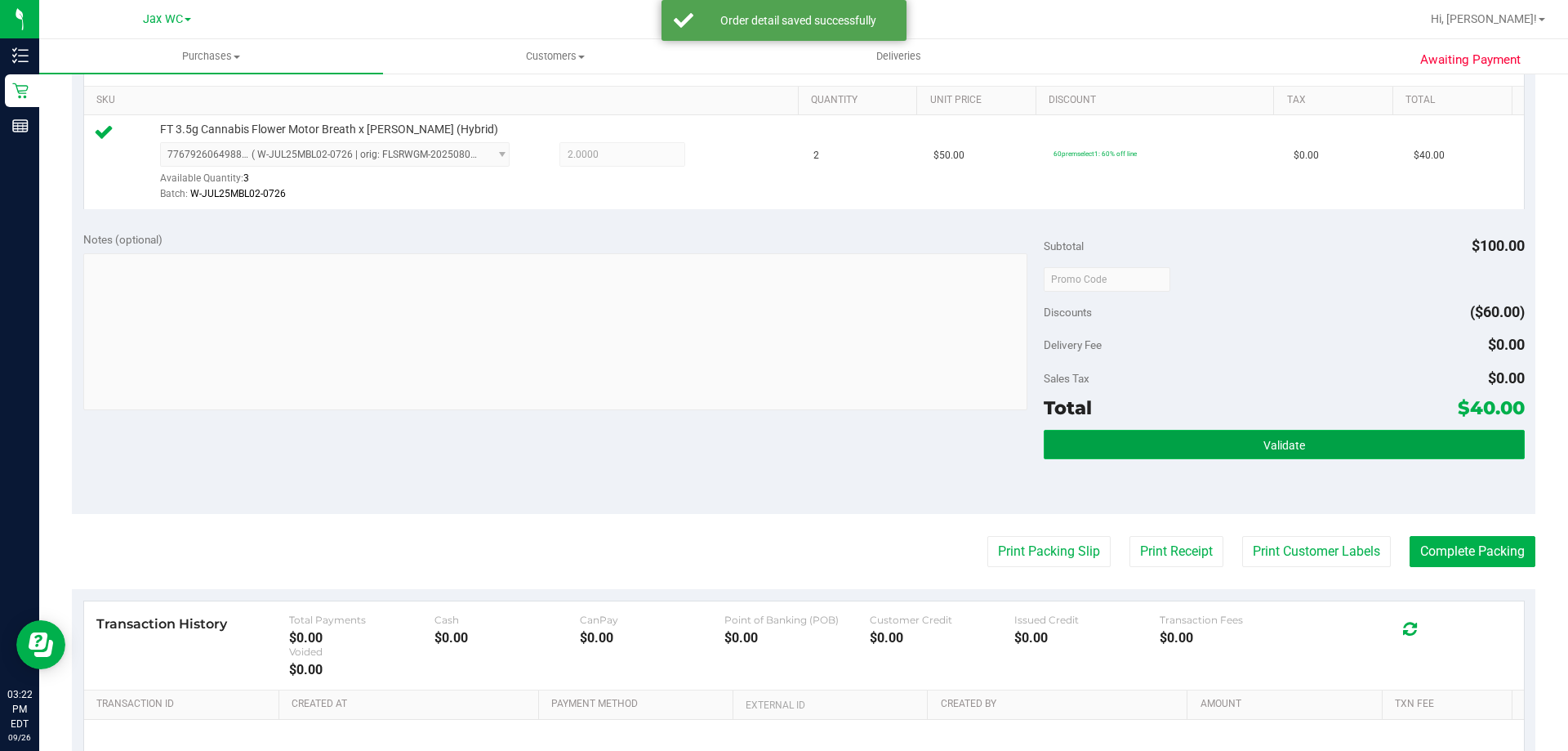
drag, startPoint x: 1461, startPoint y: 448, endPoint x: 1450, endPoint y: 454, distance: 12.5
click at [1458, 448] on button "Validate" at bounding box center [1283, 444] width 480 height 30
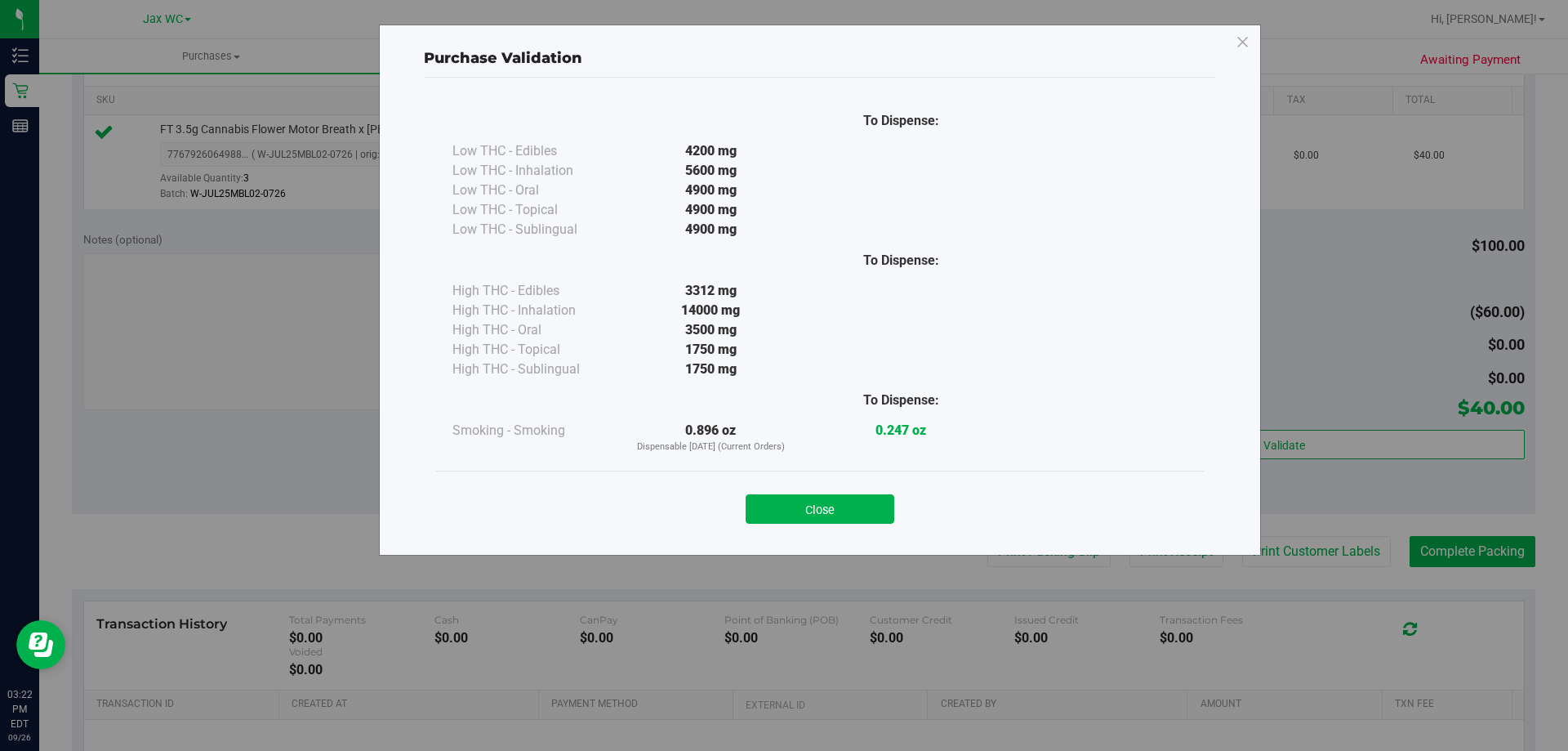
click at [740, 515] on div "Close" at bounding box center [820, 504] width 743 height 41
click at [780, 526] on div "Close" at bounding box center [820, 504] width 768 height 66
click at [783, 515] on button "Close" at bounding box center [820, 509] width 149 height 30
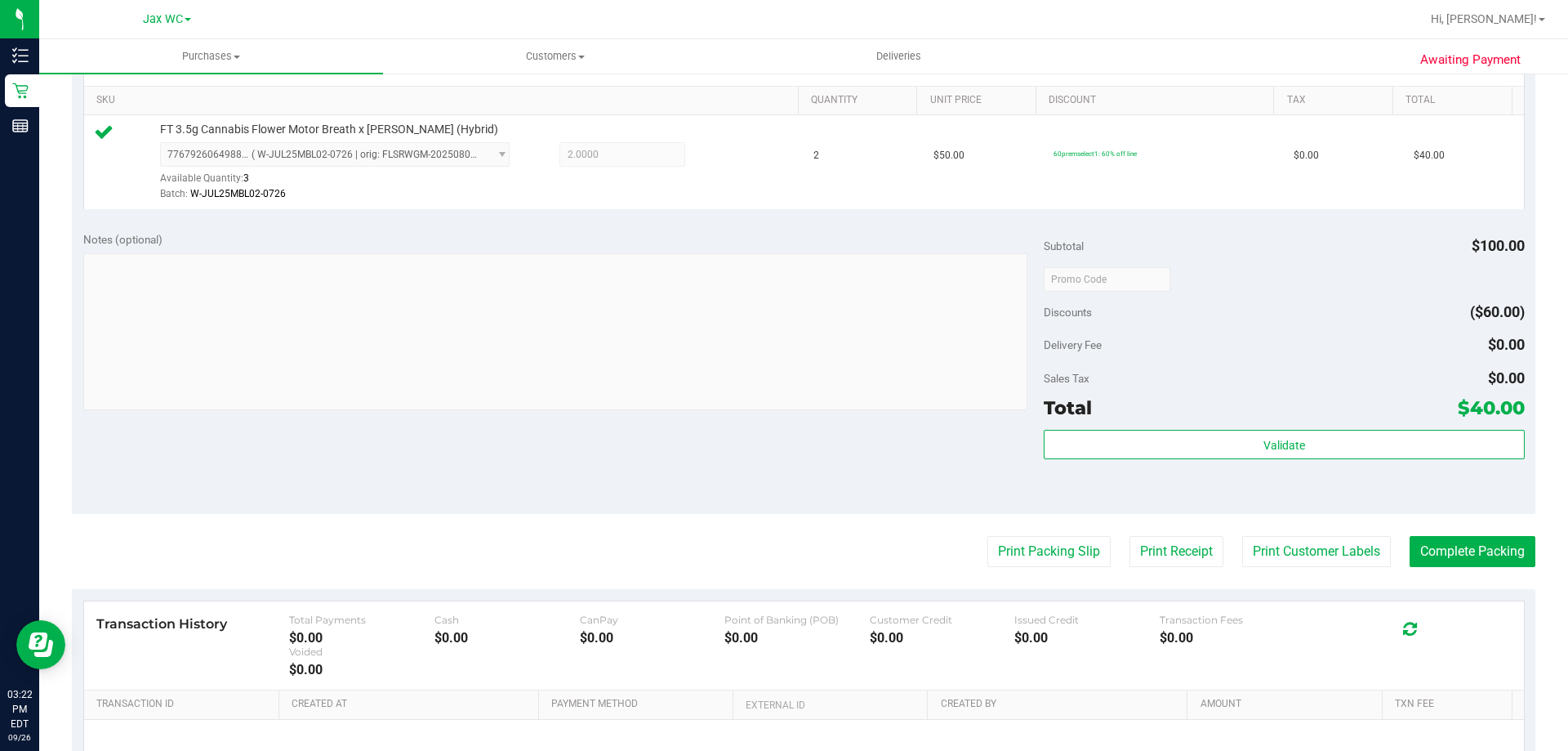
click at [1224, 535] on purchase-details "Back Edit Purchase Cancel Purchase View Profile # 12010064 BioTrack ID: - Submi…" at bounding box center [804, 287] width 1463 height 1215
click at [1262, 551] on button "Print Customer Labels" at bounding box center [1316, 551] width 149 height 31
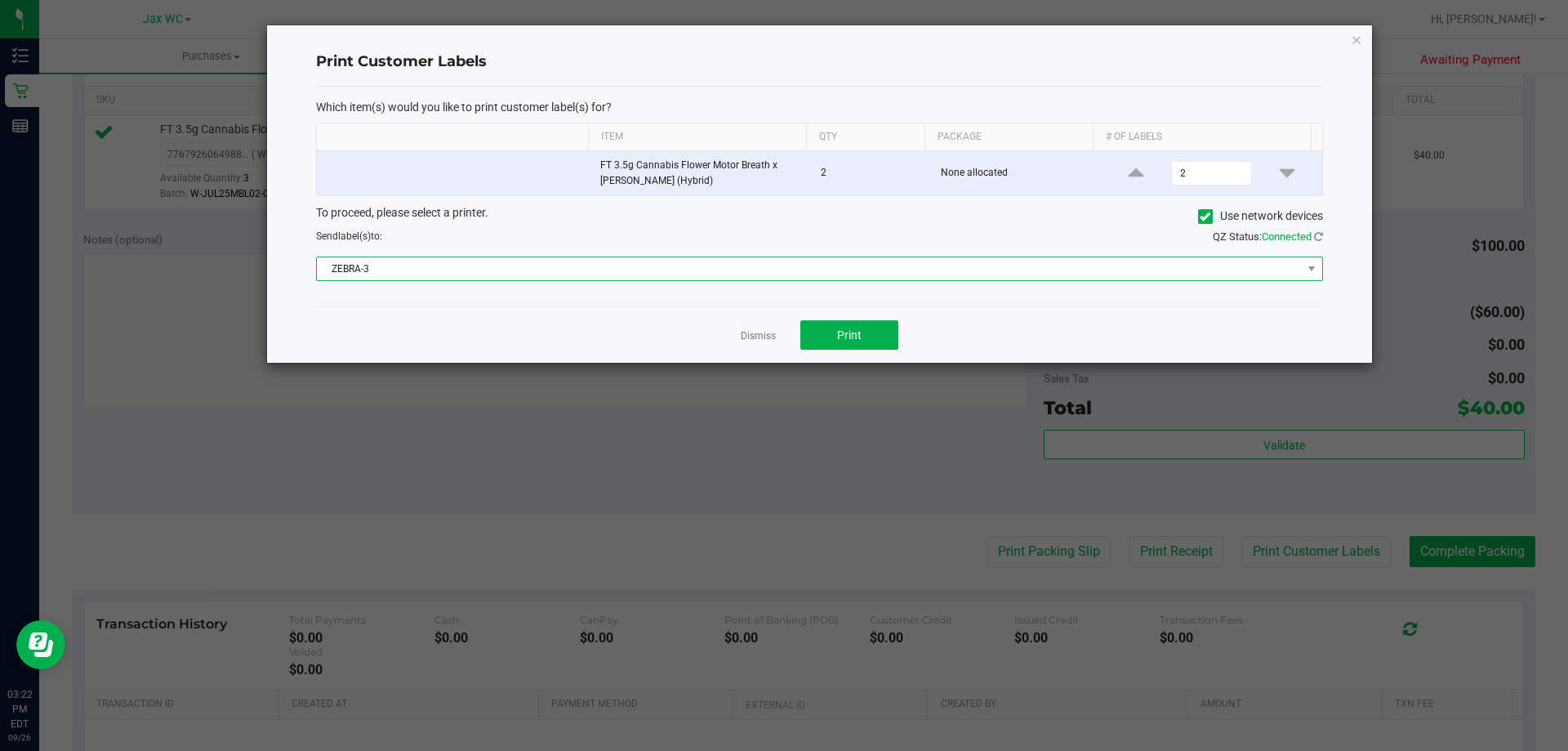
click at [793, 276] on span "ZEBRA-3" at bounding box center [810, 268] width 985 height 23
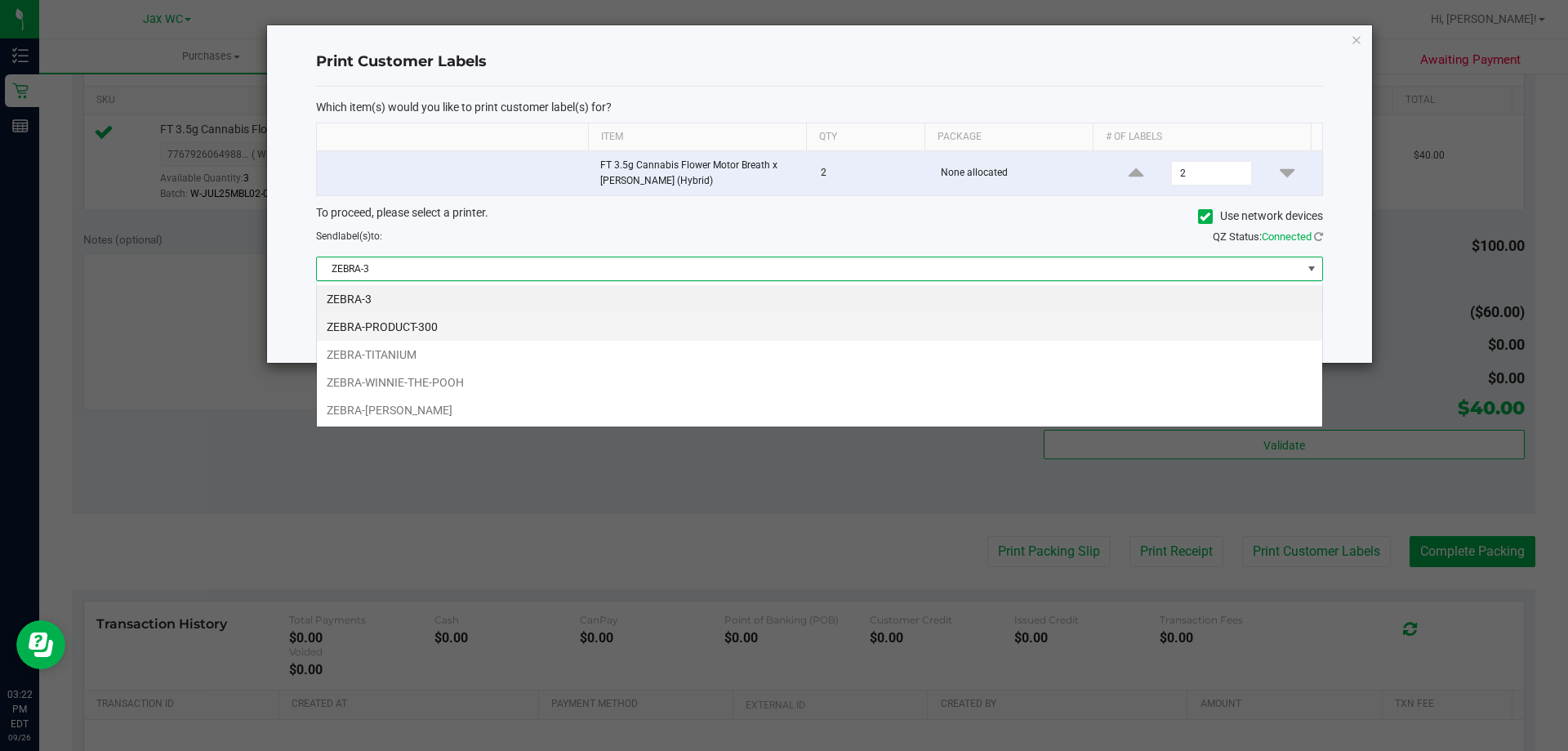
scroll to position [25, 1006]
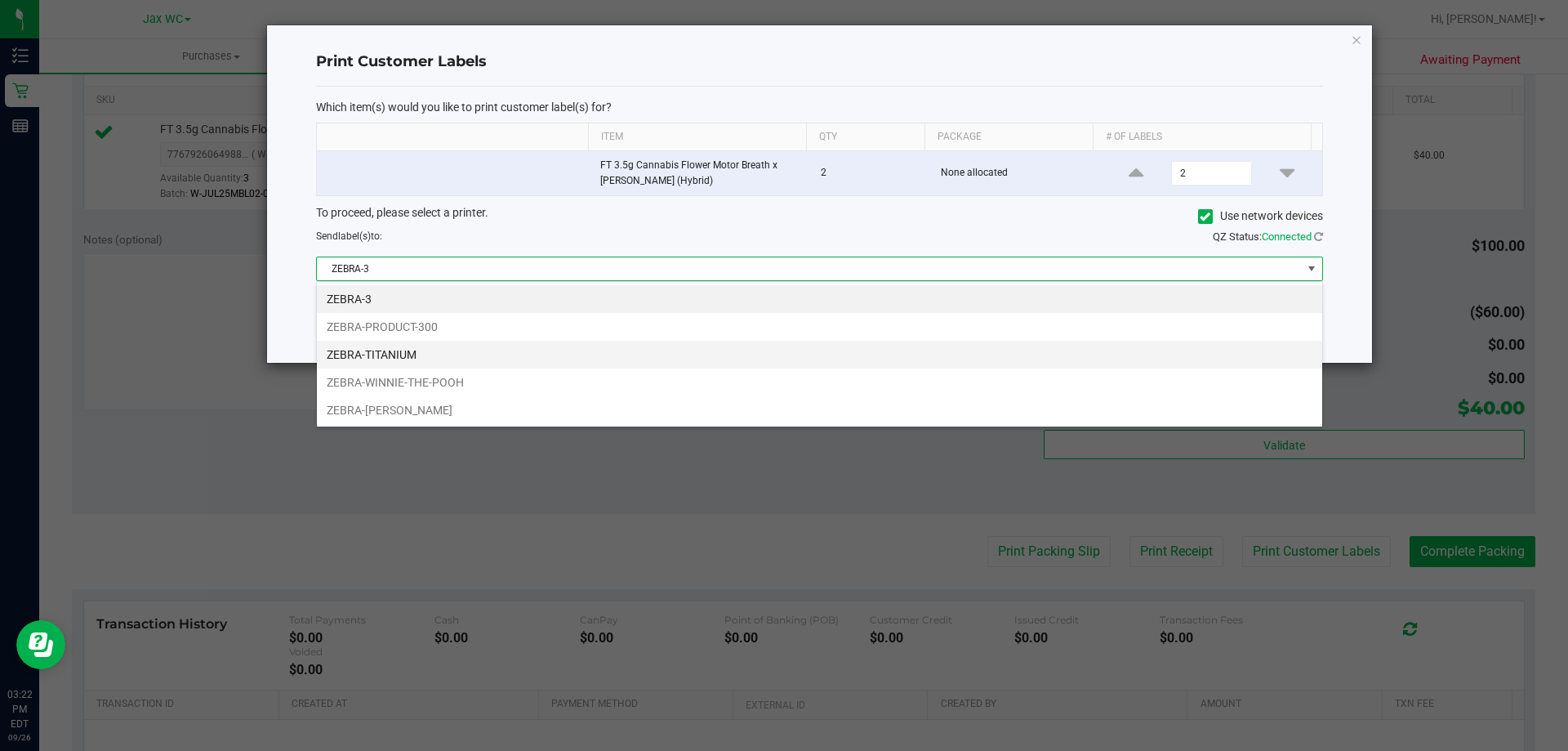
click at [466, 343] on li "ZEBRA-TITANIUM" at bounding box center [820, 354] width 1005 height 28
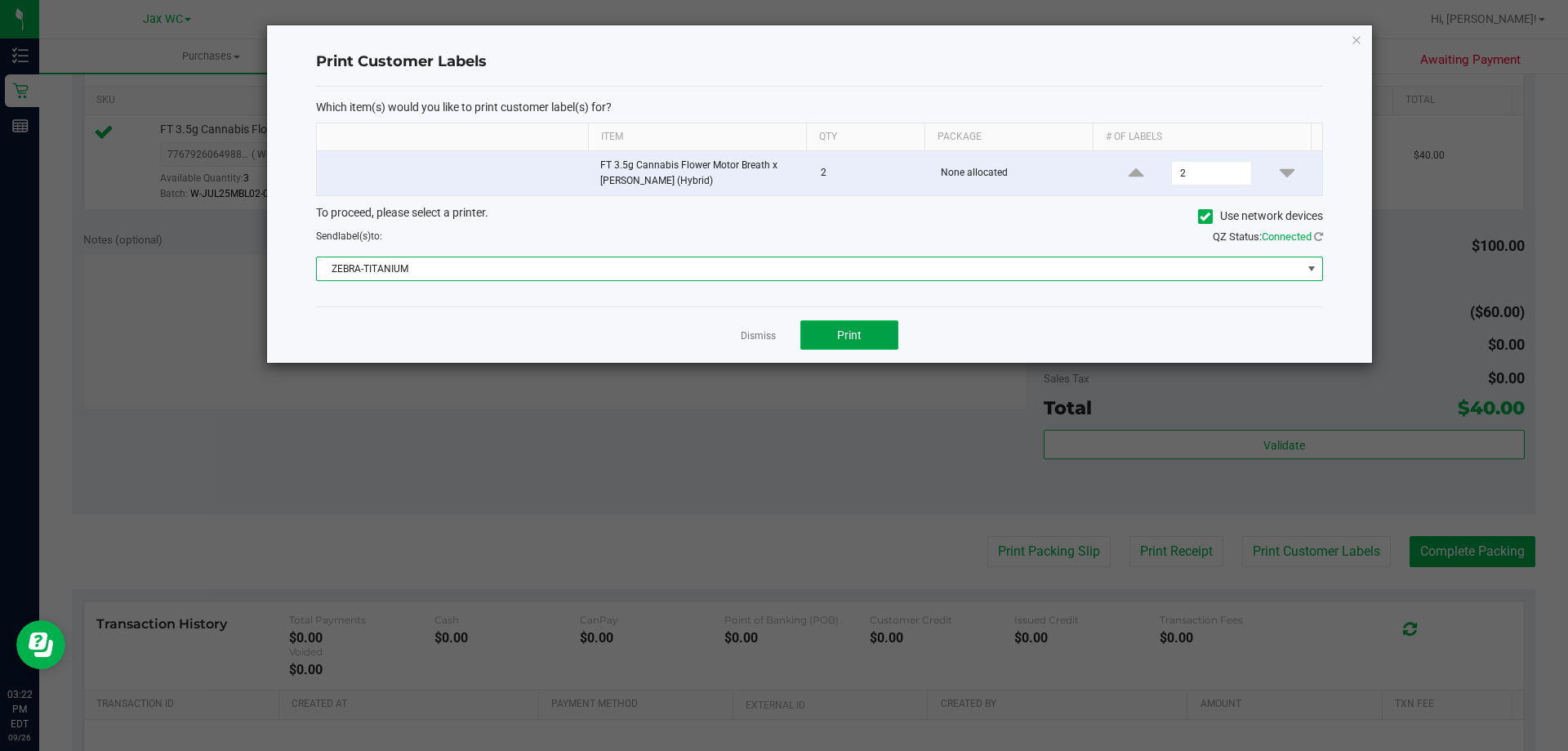
click at [818, 335] on button "Print" at bounding box center [849, 334] width 98 height 30
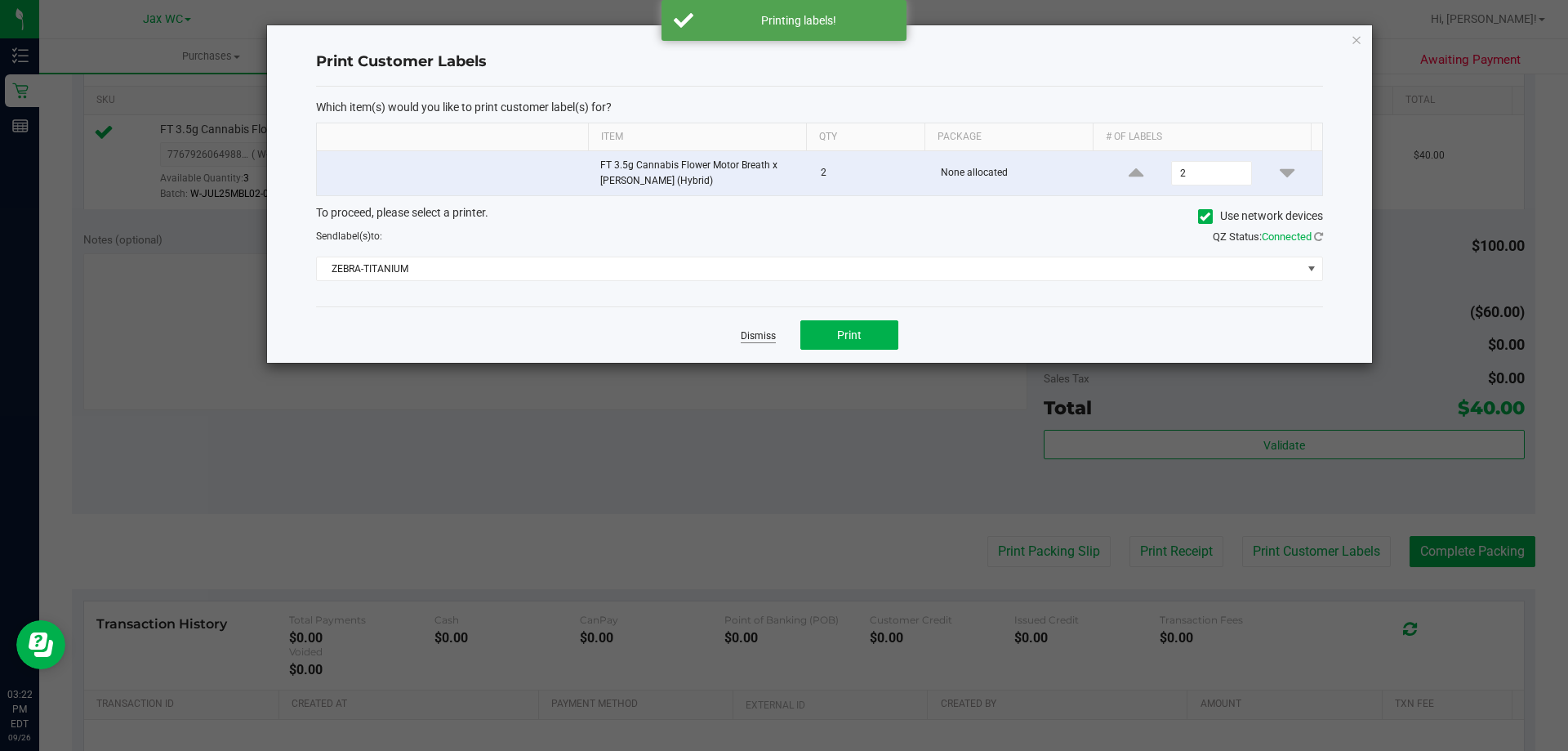
click at [758, 338] on link "Dismiss" at bounding box center [758, 336] width 35 height 14
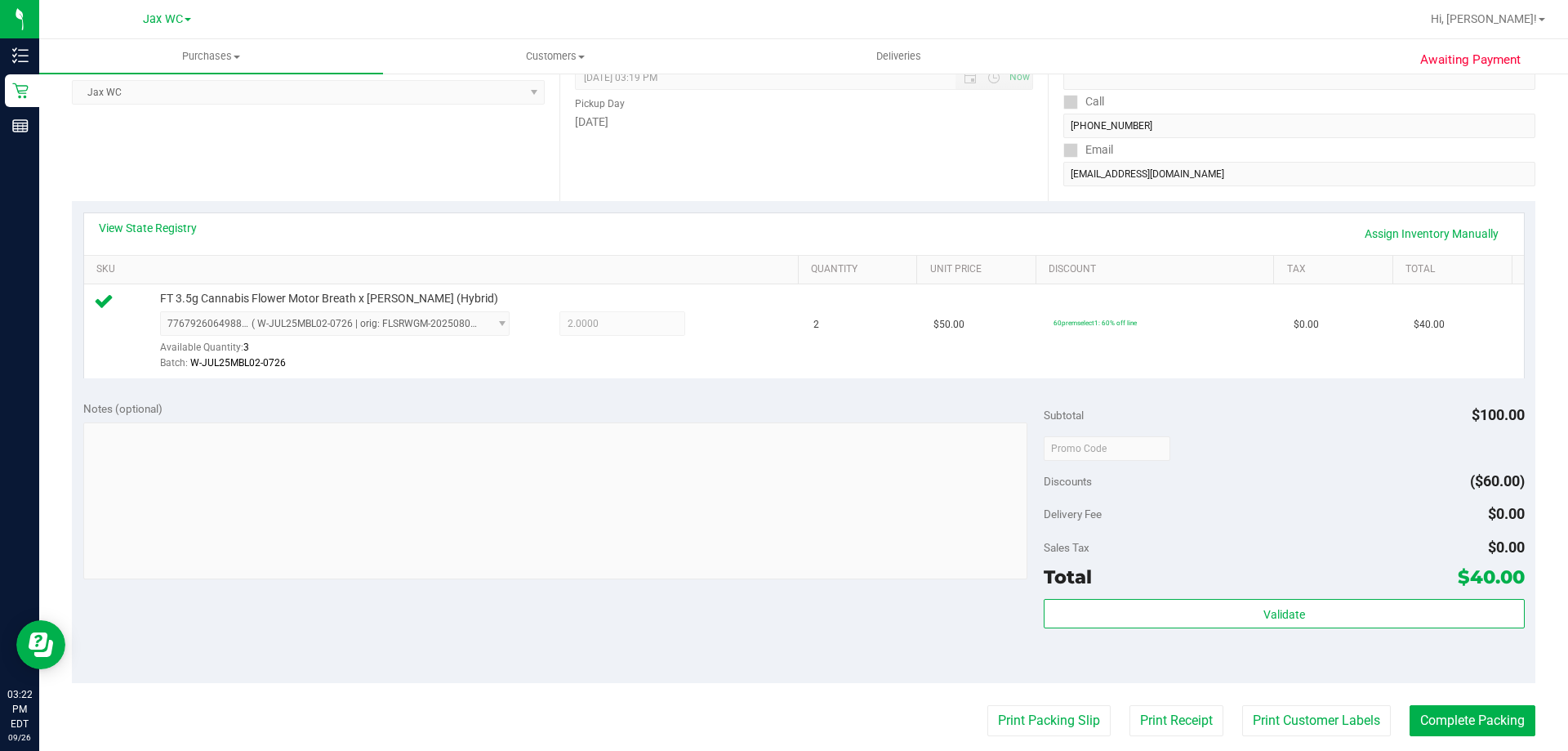
scroll to position [490, 0]
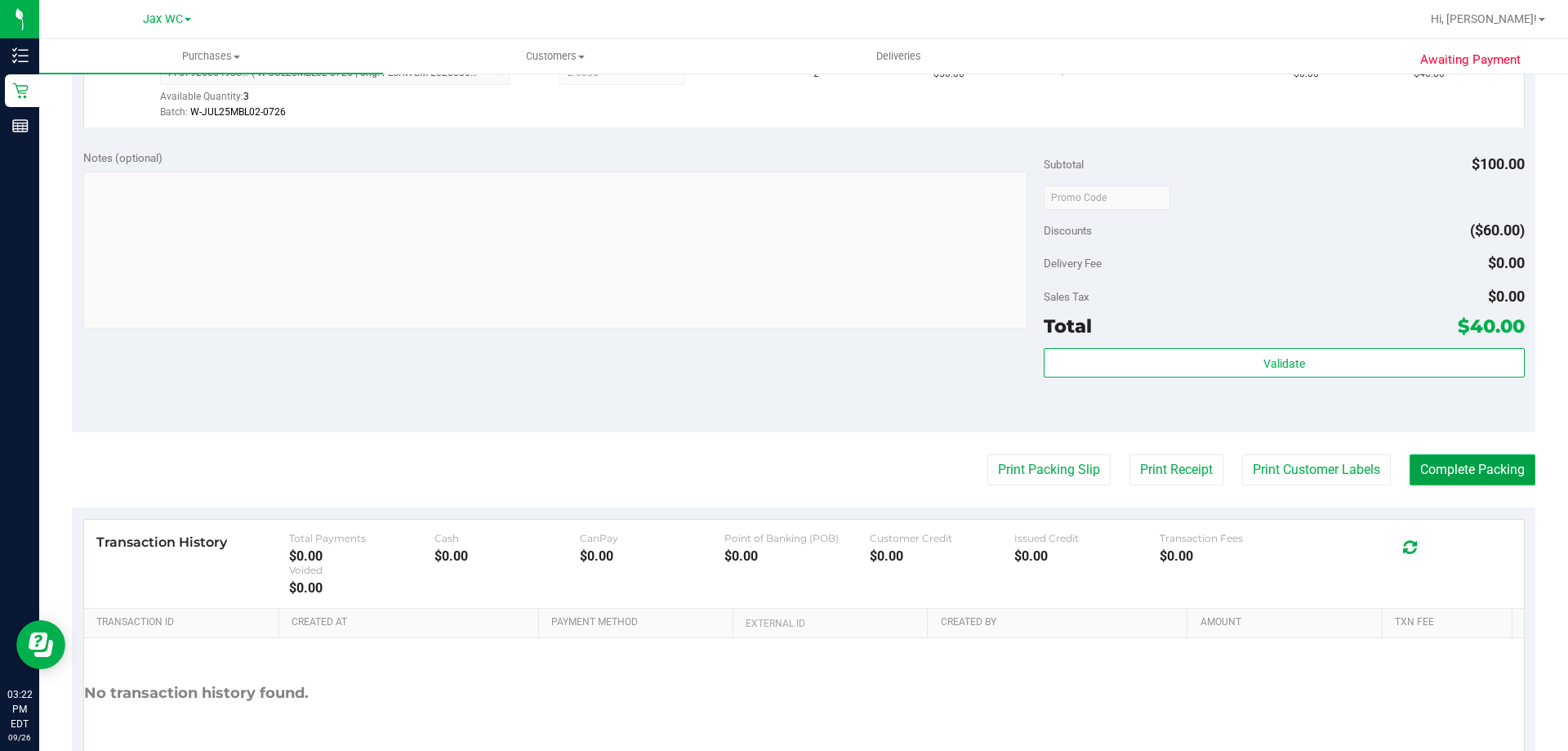
click at [1449, 469] on button "Complete Packing" at bounding box center [1472, 469] width 126 height 31
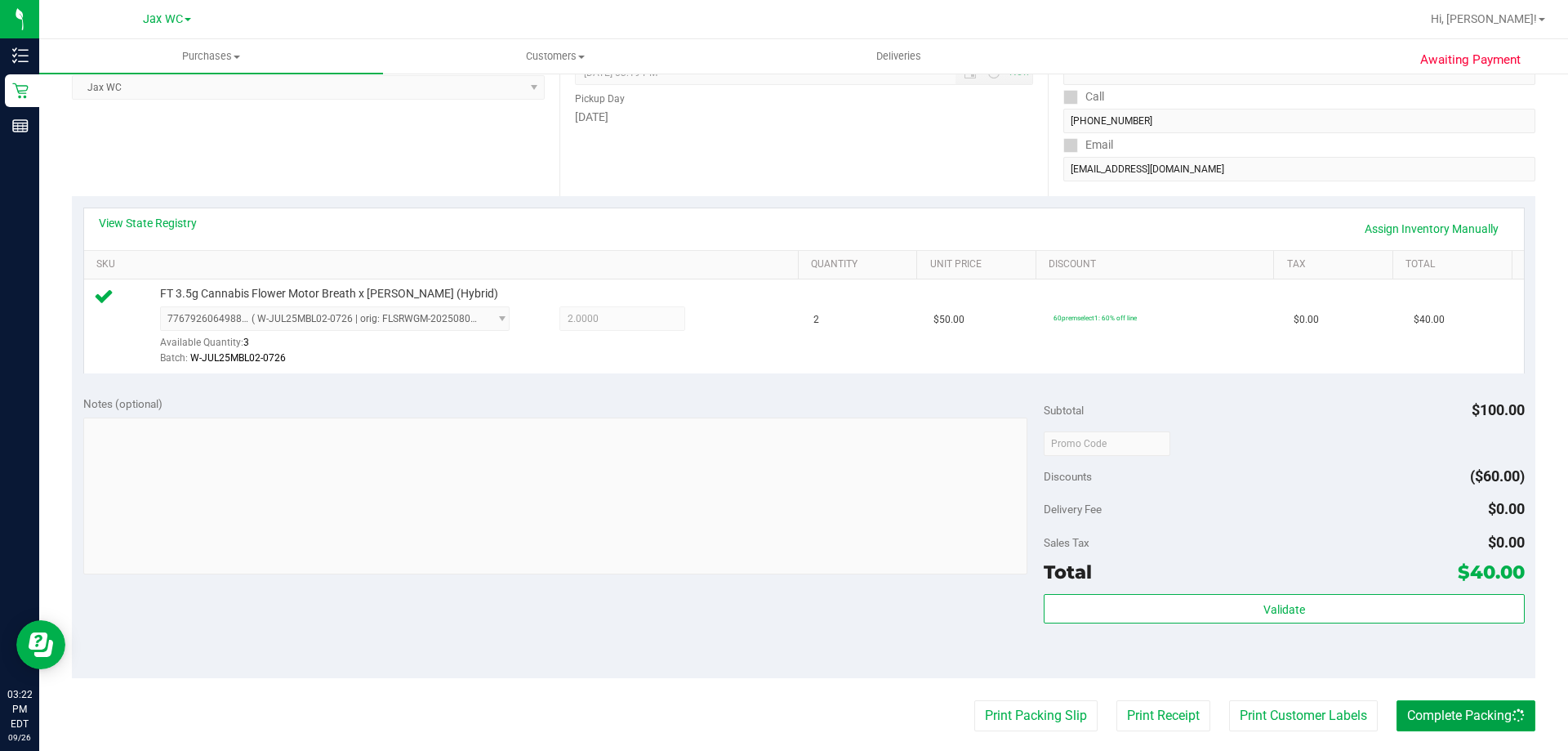
scroll to position [0, 0]
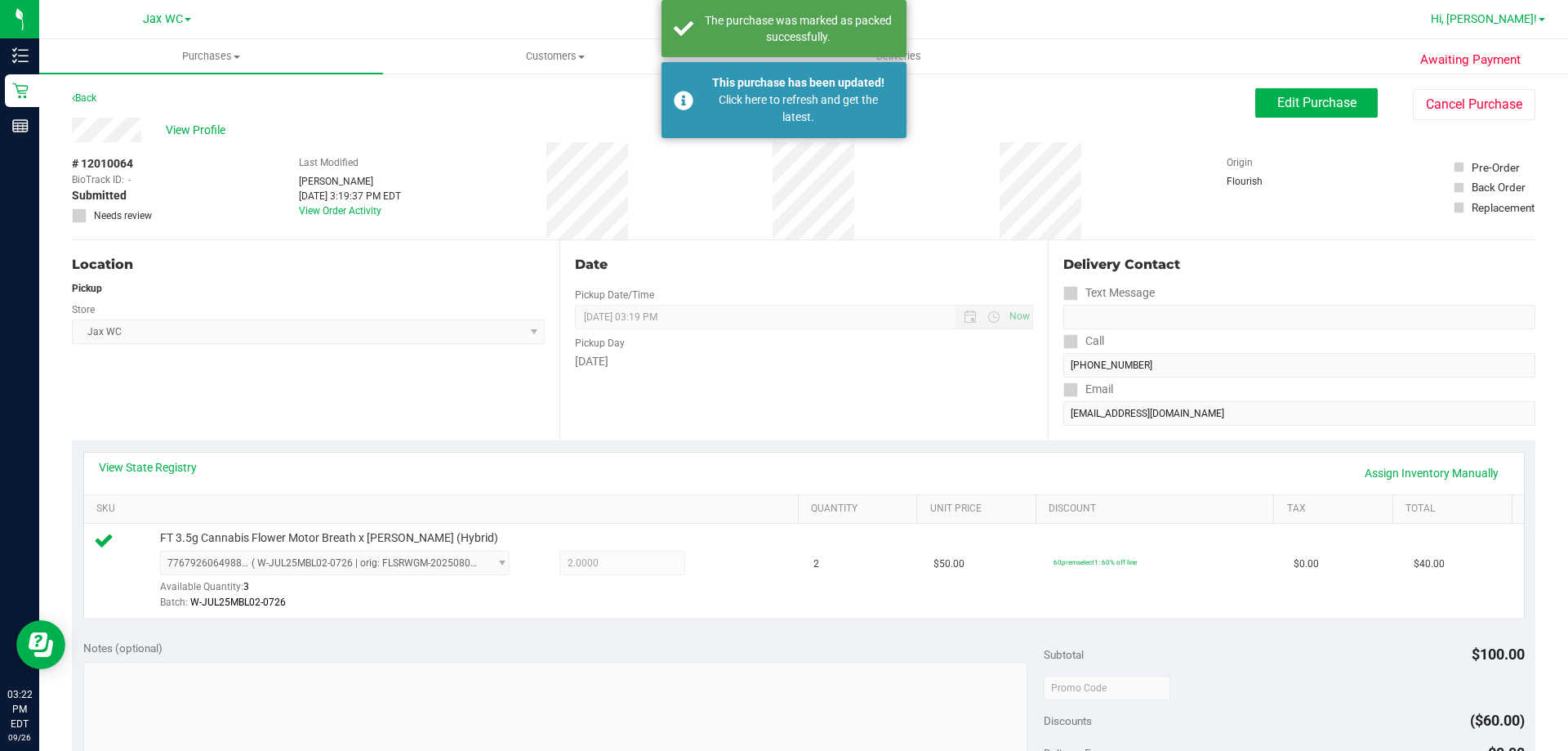
click at [1491, 21] on span "Hi, [PERSON_NAME]!" at bounding box center [1483, 18] width 106 height 13
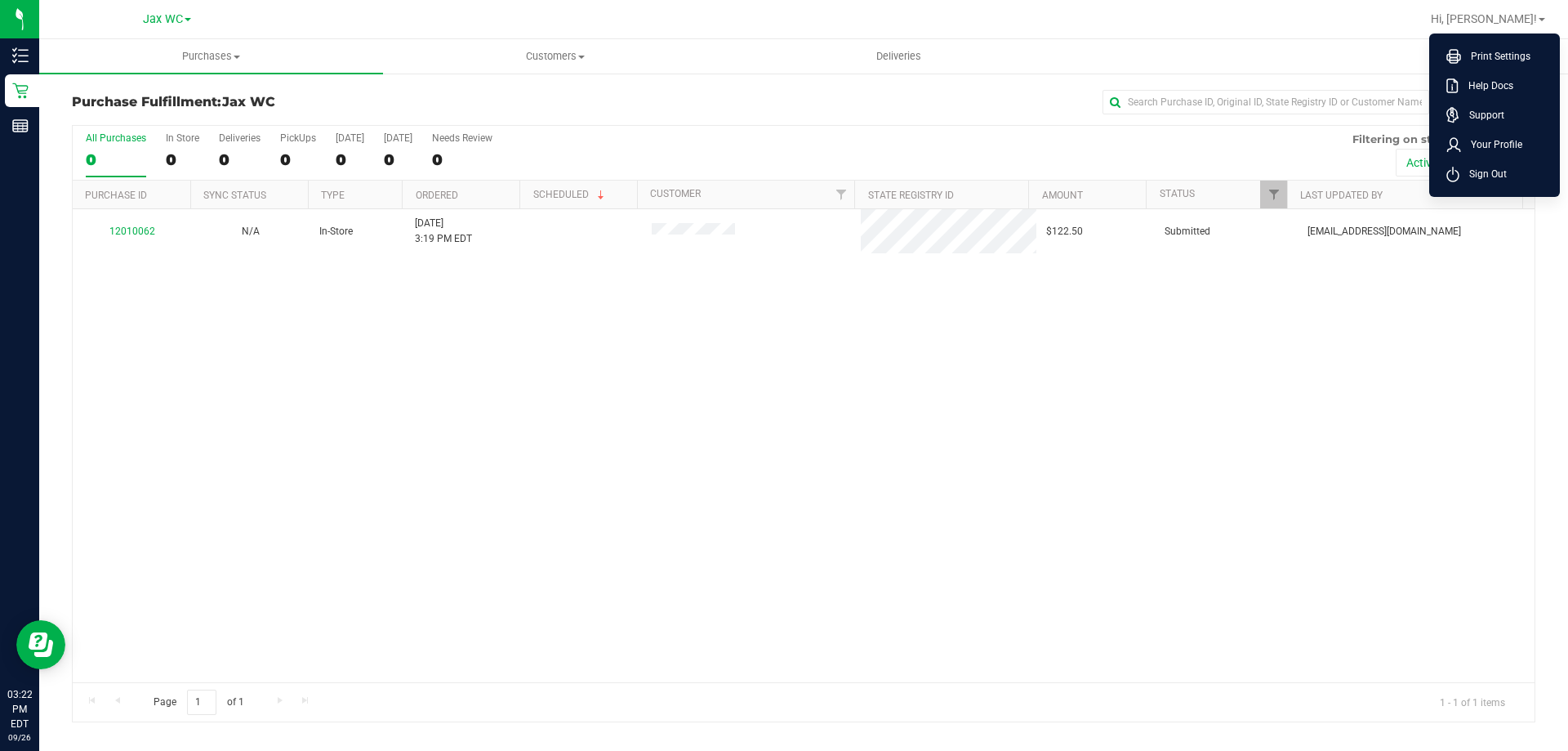
click at [720, 310] on div "12010062 N/A In-Store [DATE] 3:19 PM EDT $122.50 Submitted [EMAIL_ADDRESS][DOMA…" at bounding box center [803, 446] width 1462 height 473
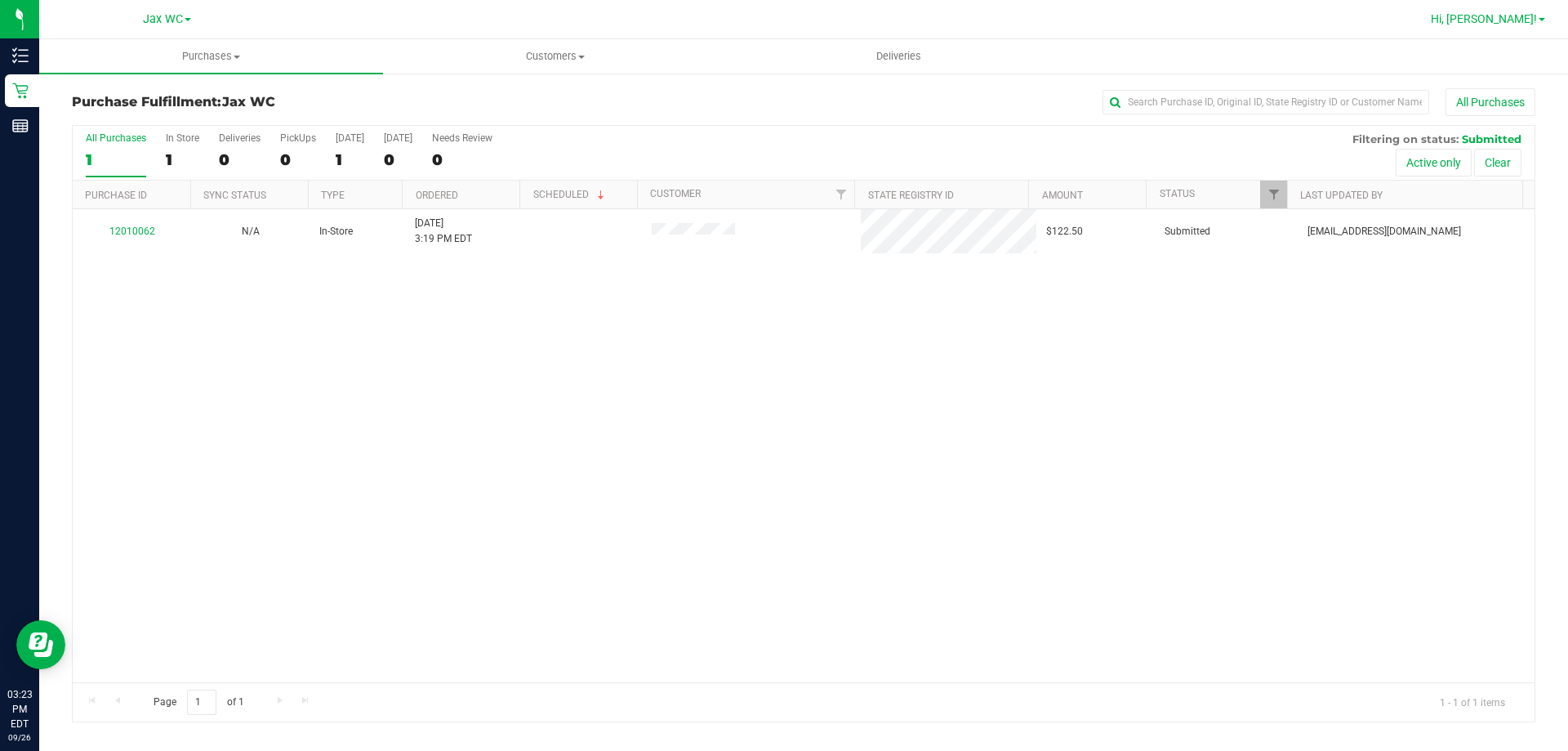
click at [1512, 19] on span "Hi, [PERSON_NAME]!" at bounding box center [1483, 18] width 106 height 13
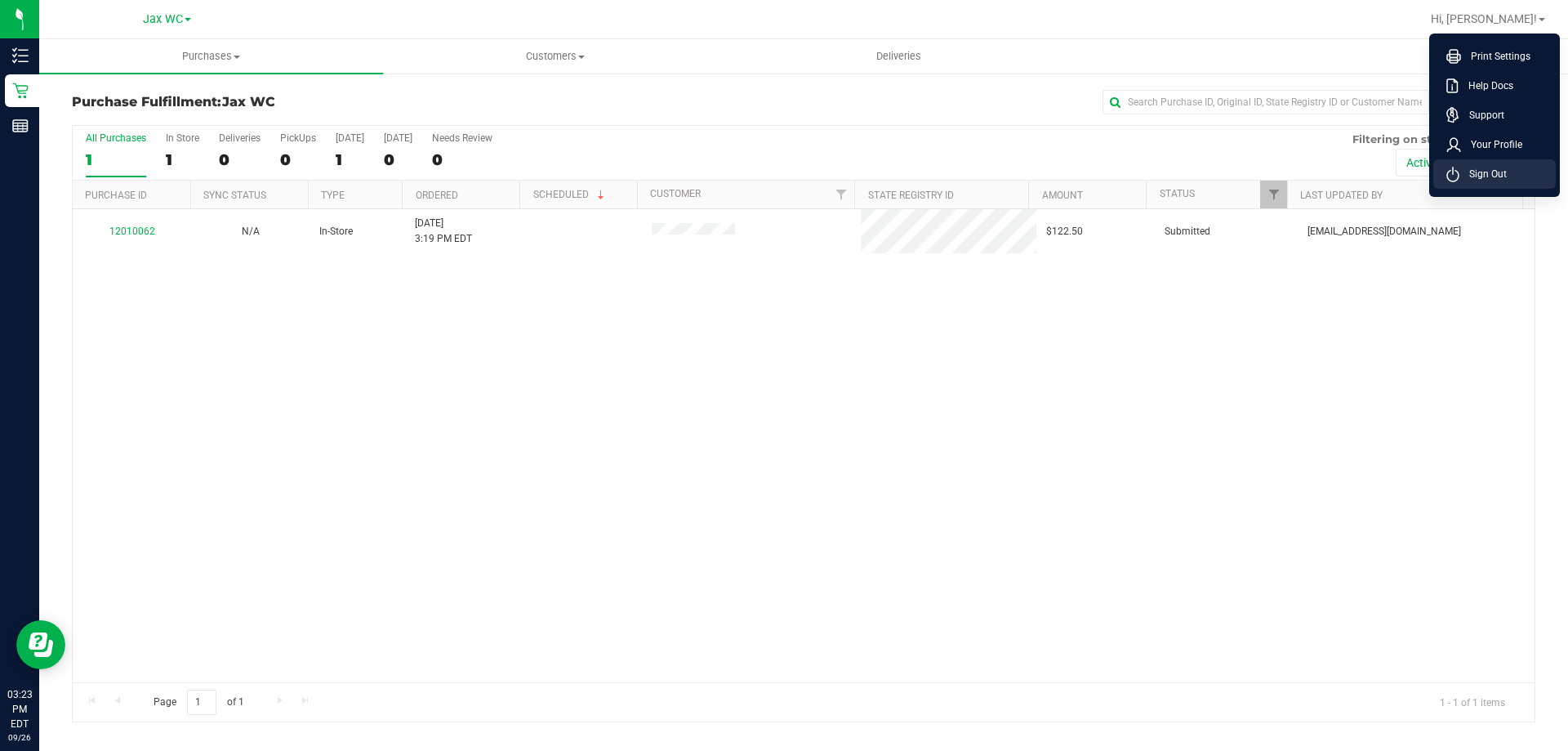
click at [1482, 174] on span "Sign Out" at bounding box center [1483, 174] width 48 height 16
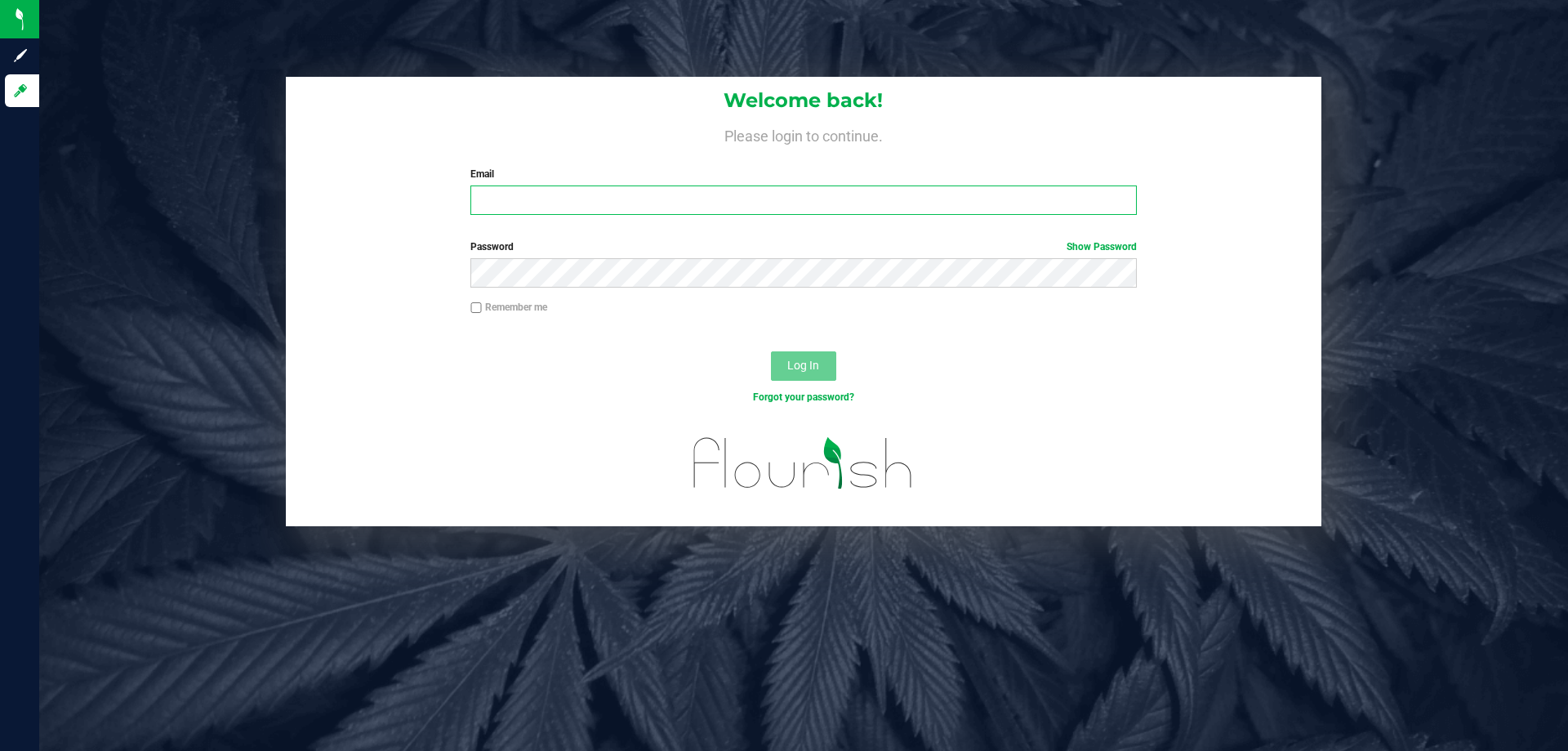
click at [932, 196] on input "Email" at bounding box center [803, 200] width 666 height 30
click at [827, 219] on div "Welcome back! Please login to continue. Email jacksonvillewc@liveparallel.com1T…" at bounding box center [804, 152] width 1036 height 151
click at [823, 207] on input "jacksonvillewc@liveparallel.com1T" at bounding box center [803, 200] width 666 height 30
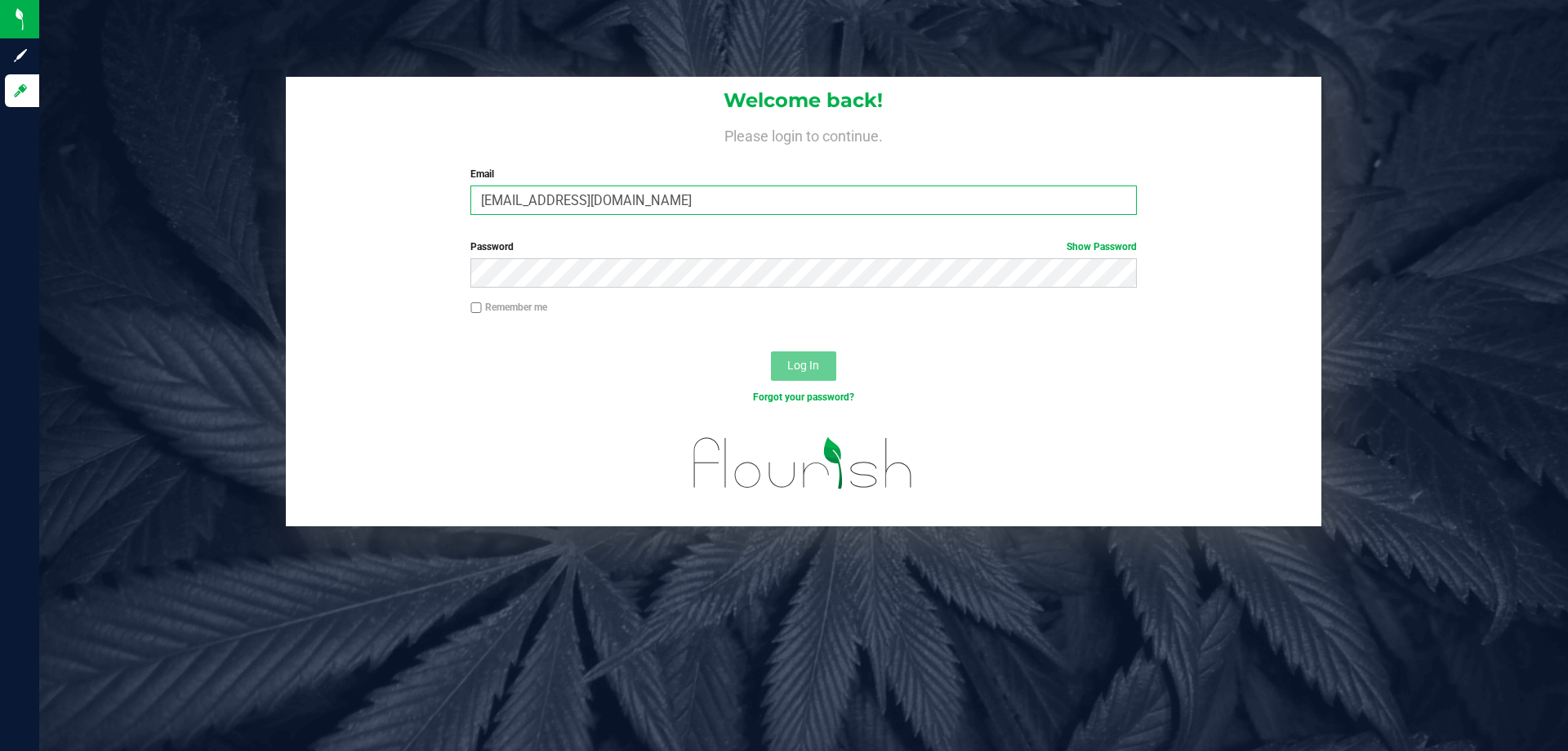
type input "[EMAIL_ADDRESS][DOMAIN_NAME]"
click at [788, 353] on button "Log In" at bounding box center [804, 366] width 65 height 30
